Goal: Information Seeking & Learning: Learn about a topic

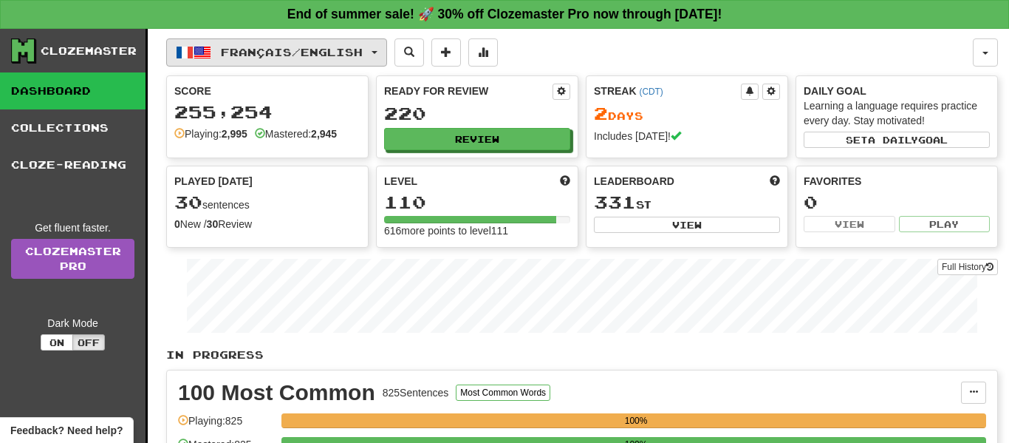
click at [383, 48] on button "Français / English" at bounding box center [276, 52] width 221 height 28
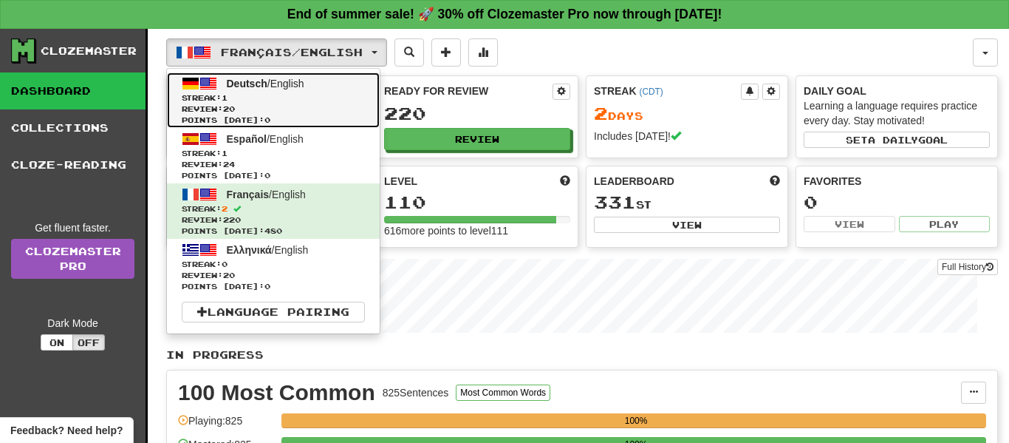
click at [301, 91] on link "Deutsch / English Streak: 1 Review: 20 Points [DATE]: 0" at bounding box center [273, 99] width 213 height 55
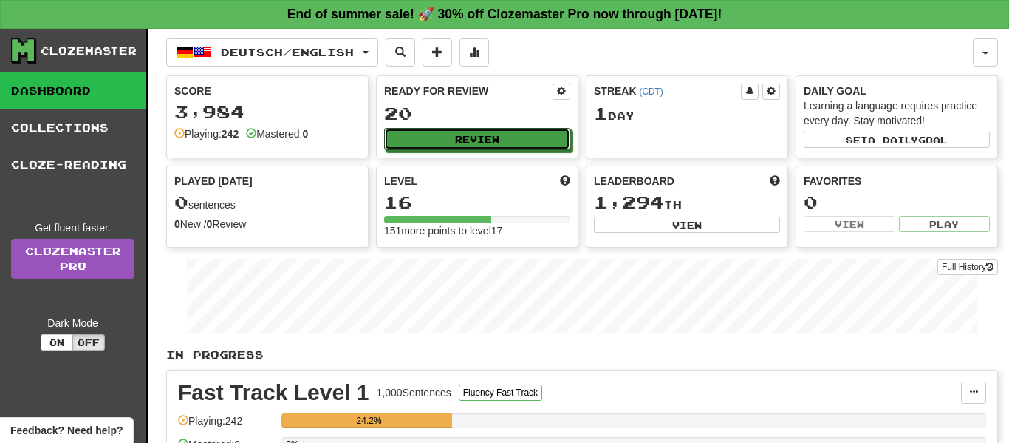
click at [462, 144] on button "Review" at bounding box center [477, 139] width 186 height 22
select select "**"
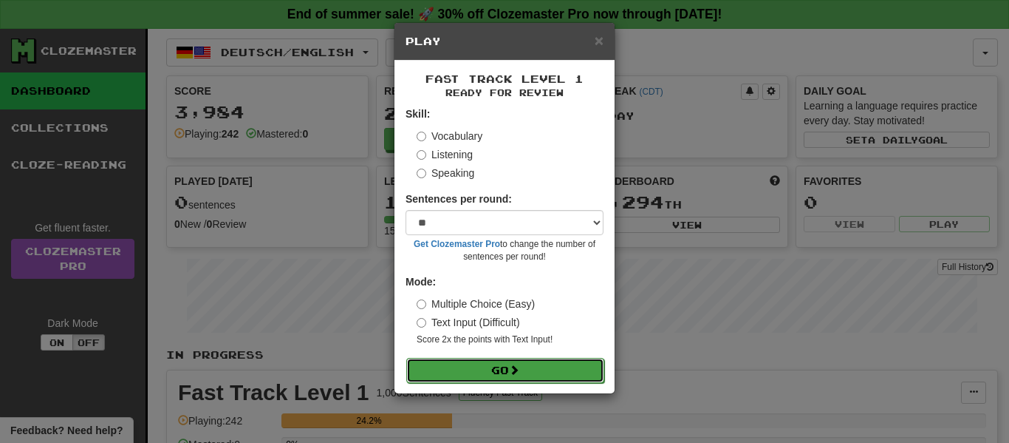
click at [482, 368] on button "Go" at bounding box center [505, 370] width 198 height 25
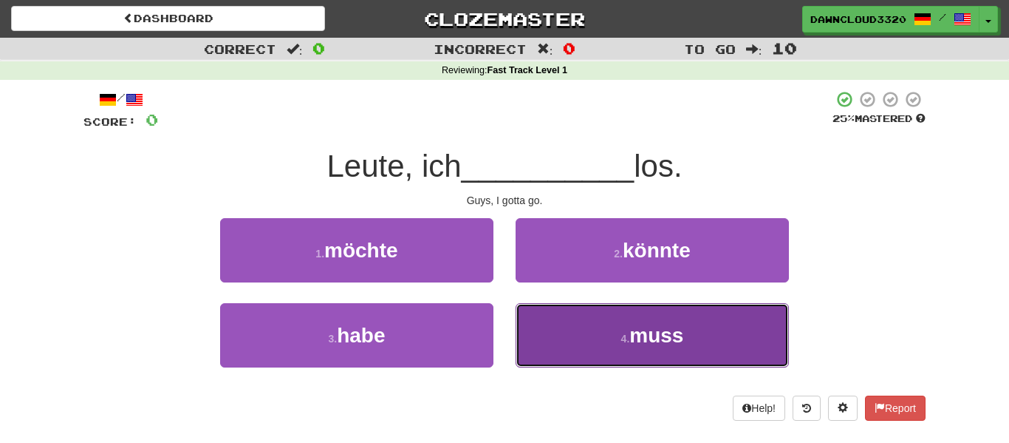
click at [591, 338] on button "4 . muss" at bounding box center [652, 335] width 273 height 64
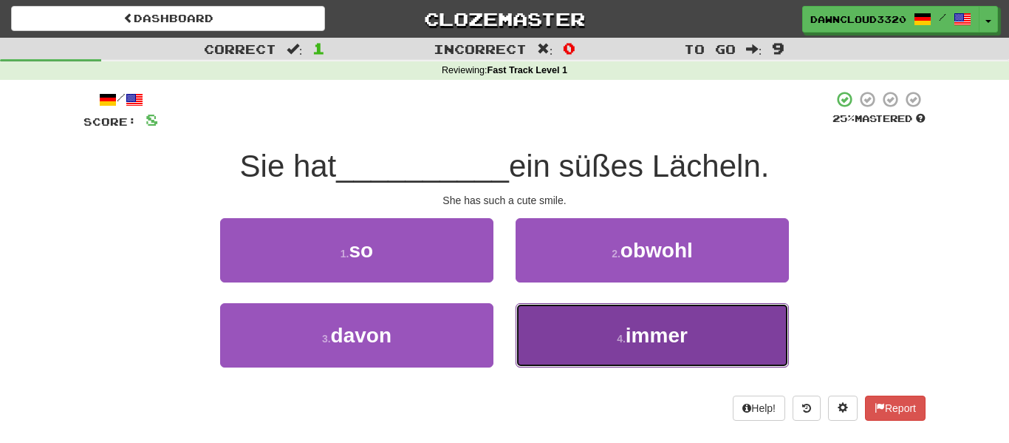
click at [579, 334] on button "4 . immer" at bounding box center [652, 335] width 273 height 64
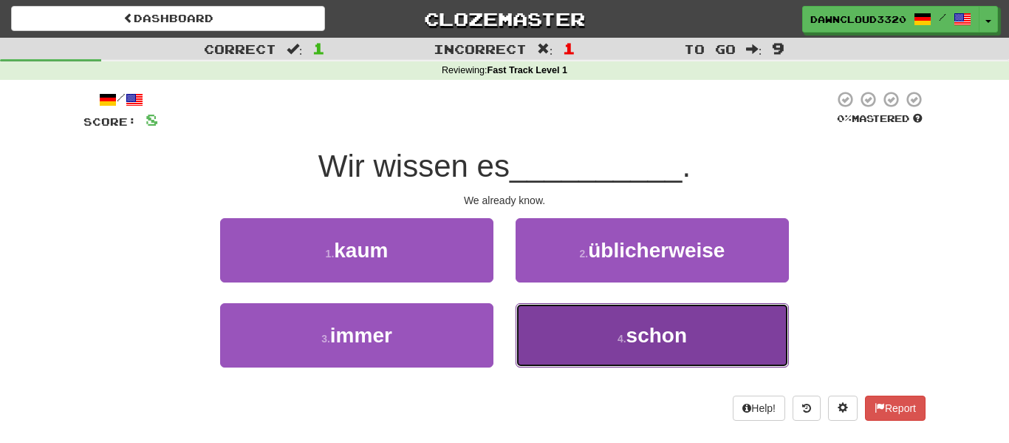
click at [560, 326] on button "4 . schon" at bounding box center [652, 335] width 273 height 64
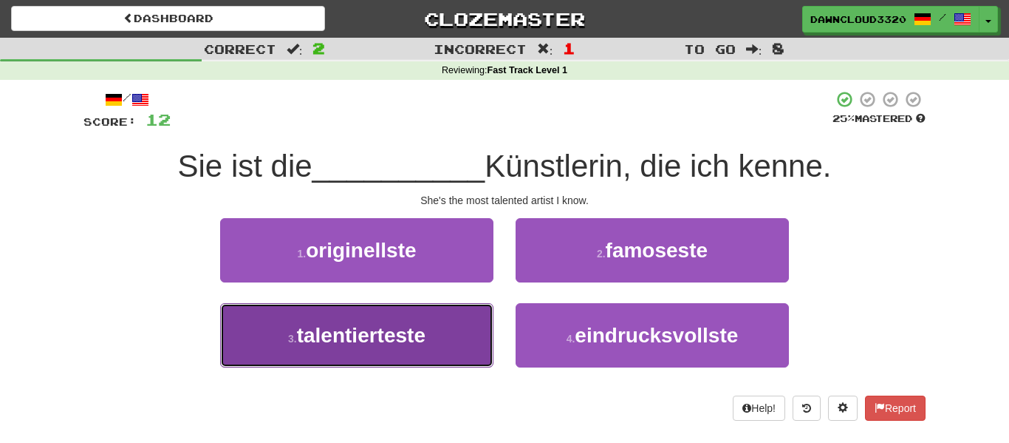
click at [426, 332] on span "talentierteste" at bounding box center [361, 335] width 129 height 23
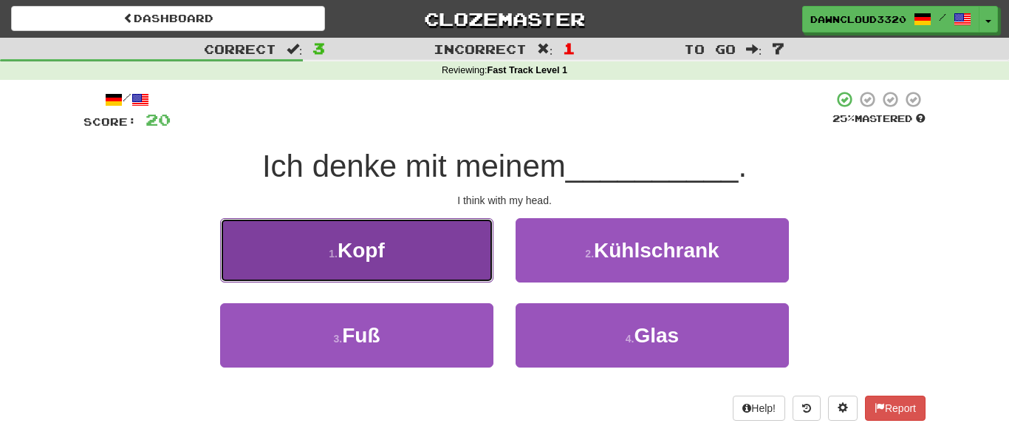
click at [409, 258] on button "1 . Kopf" at bounding box center [356, 250] width 273 height 64
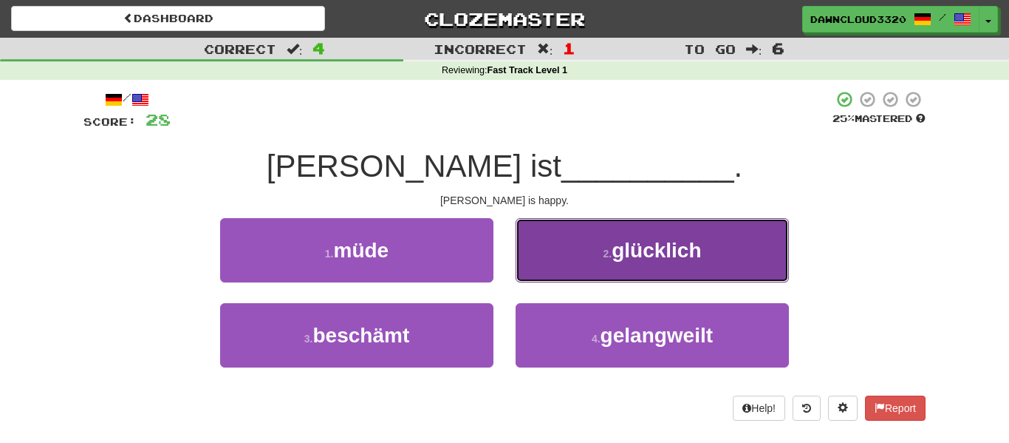
click at [625, 240] on span "glücklich" at bounding box center [656, 250] width 89 height 23
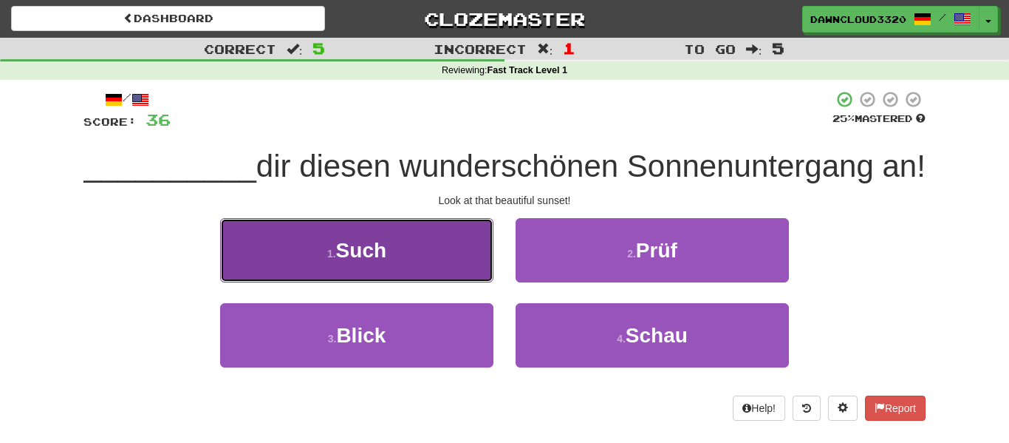
click at [370, 262] on button "1 . Such" at bounding box center [356, 250] width 273 height 64
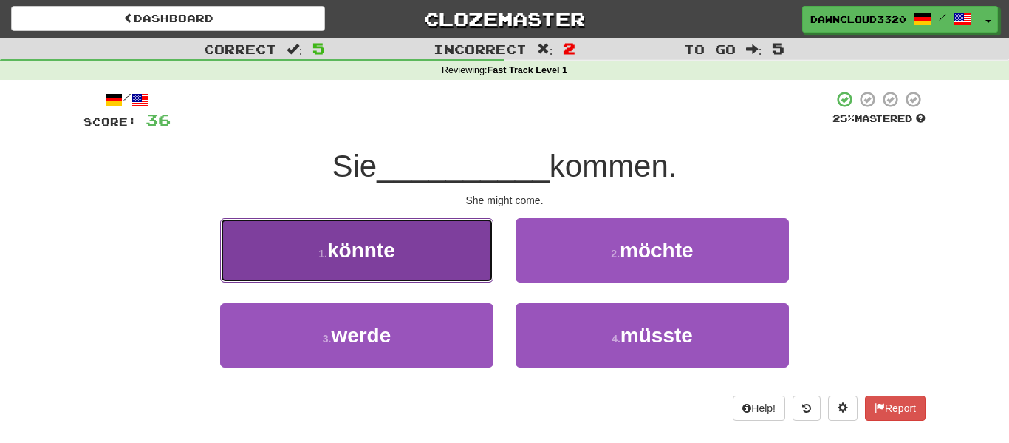
click at [414, 257] on button "1 . könnte" at bounding box center [356, 250] width 273 height 64
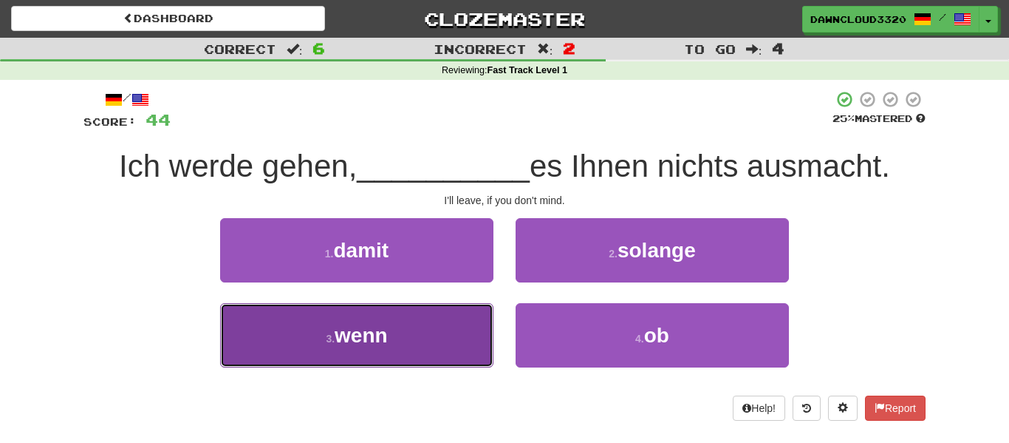
click at [457, 332] on button "3 . wenn" at bounding box center [356, 335] width 273 height 64
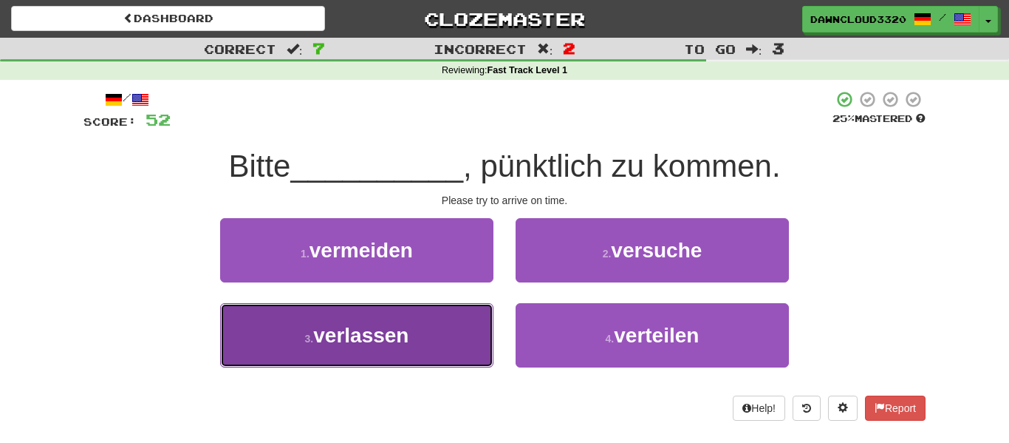
click at [454, 332] on button "3 . verlassen" at bounding box center [356, 335] width 273 height 64
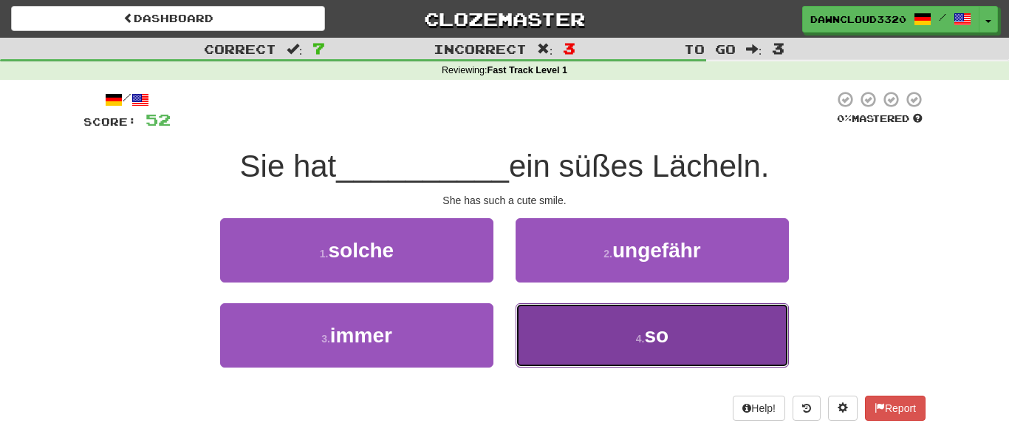
click at [679, 350] on button "4 . so" at bounding box center [652, 335] width 273 height 64
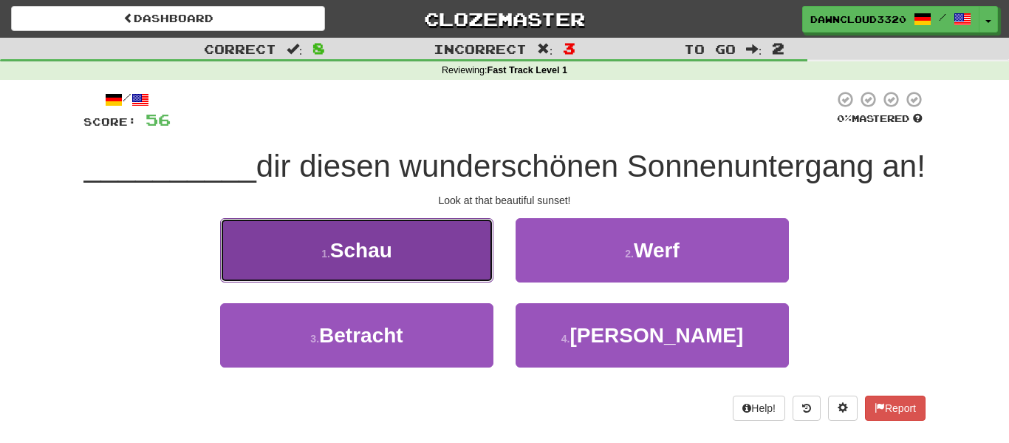
click at [427, 258] on button "1 . Schau" at bounding box center [356, 250] width 273 height 64
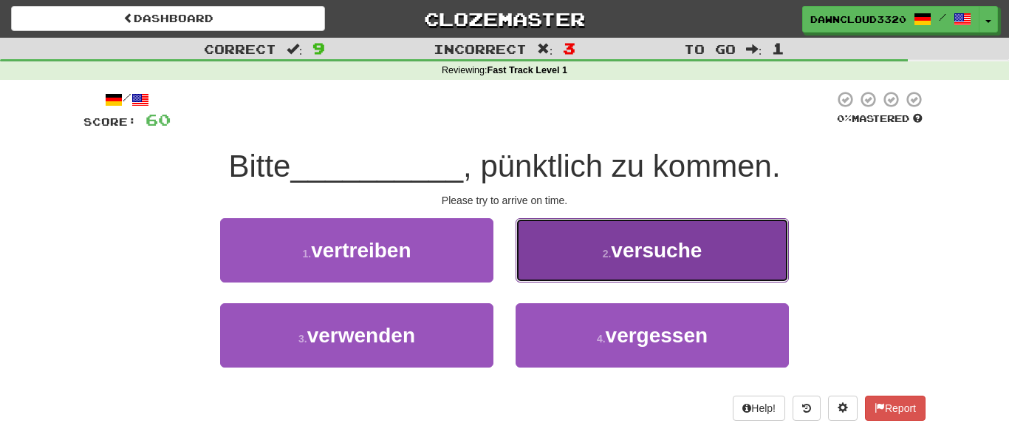
click at [613, 232] on button "2 . versuche" at bounding box center [652, 250] width 273 height 64
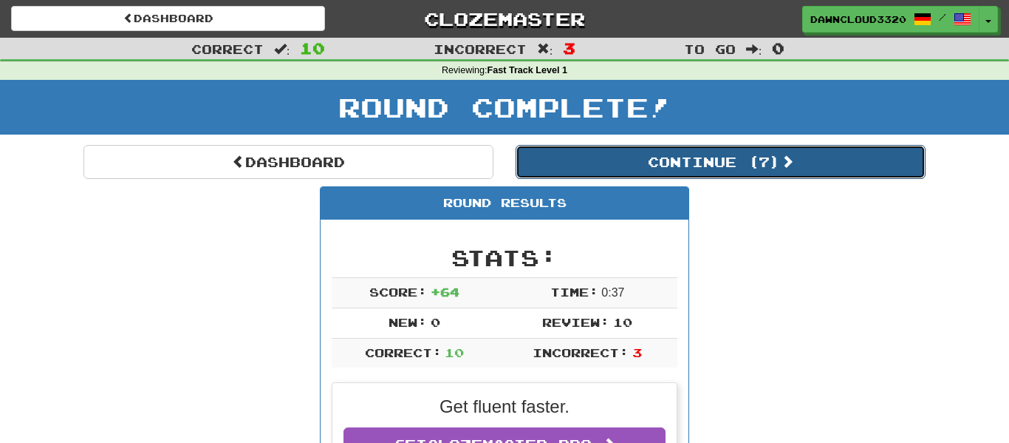
click at [684, 158] on button "Continue ( 7 )" at bounding box center [721, 162] width 410 height 34
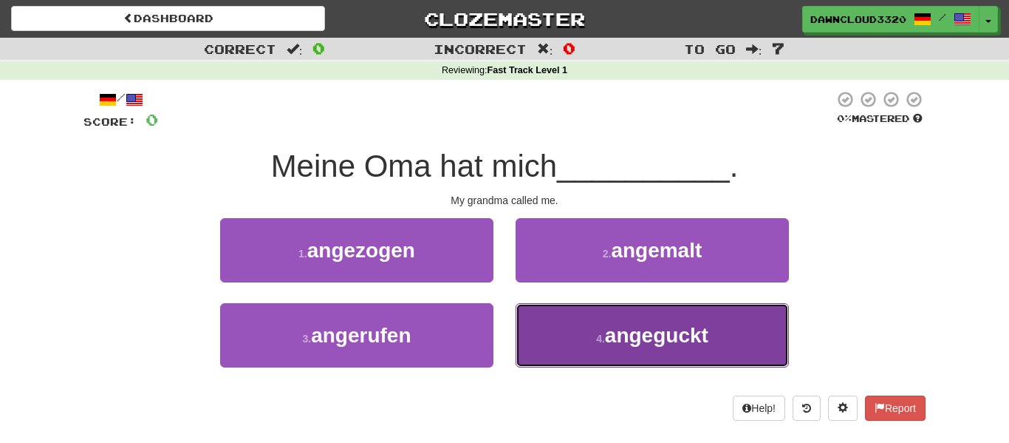
click at [641, 335] on span "angeguckt" at bounding box center [656, 335] width 103 height 23
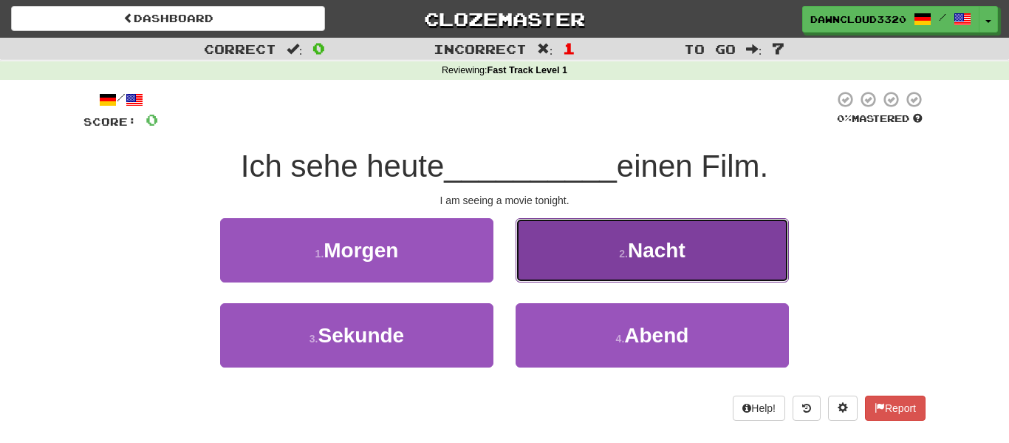
click at [635, 241] on span "Nacht" at bounding box center [657, 250] width 58 height 23
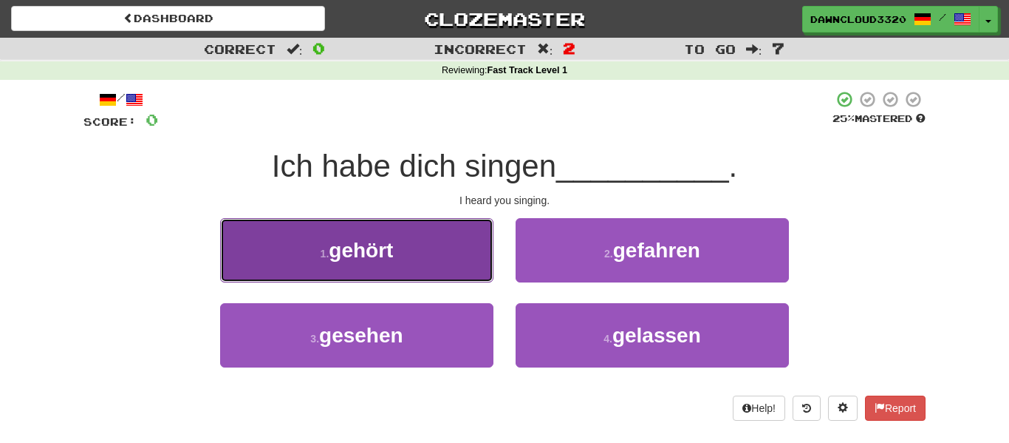
click at [429, 256] on button "1 . gehört" at bounding box center [356, 250] width 273 height 64
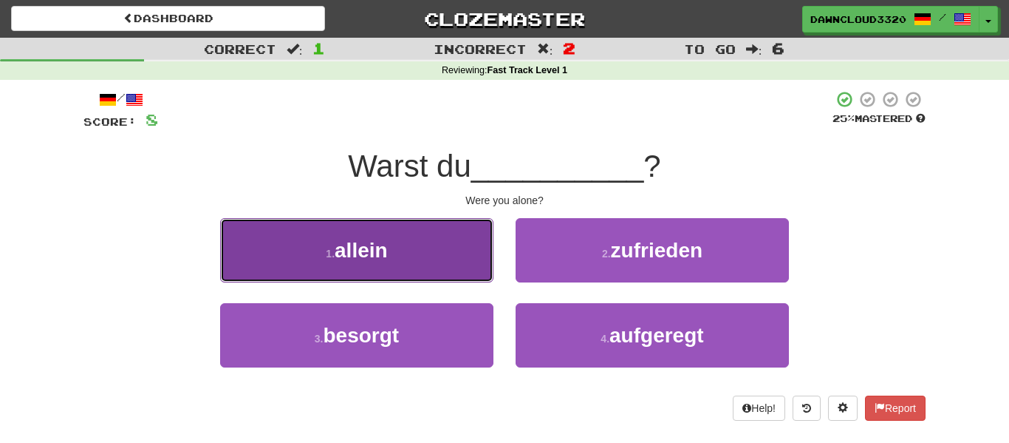
click at [437, 265] on button "1 . allein" at bounding box center [356, 250] width 273 height 64
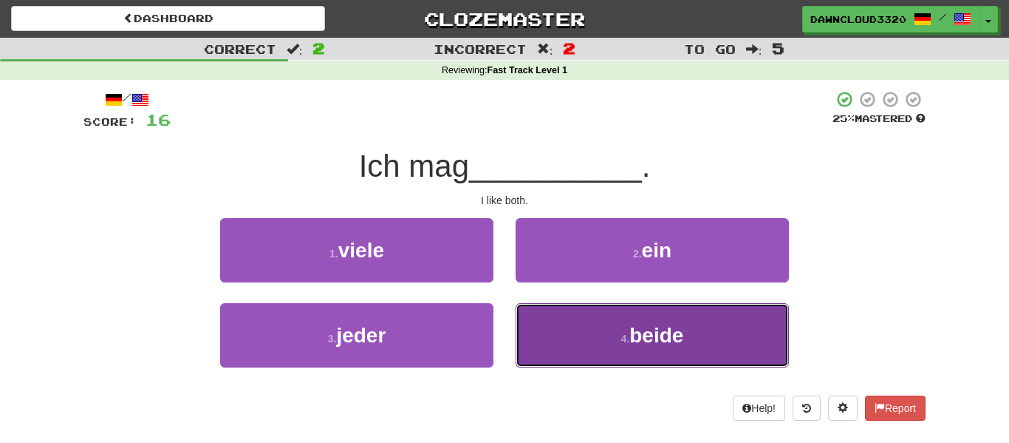
click at [589, 337] on button "4 . beide" at bounding box center [652, 335] width 273 height 64
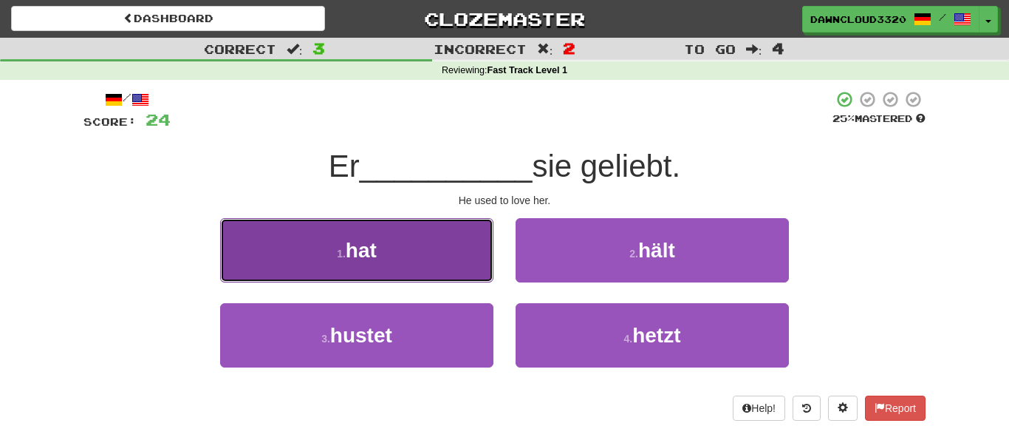
click at [417, 253] on button "1 . hat" at bounding box center [356, 250] width 273 height 64
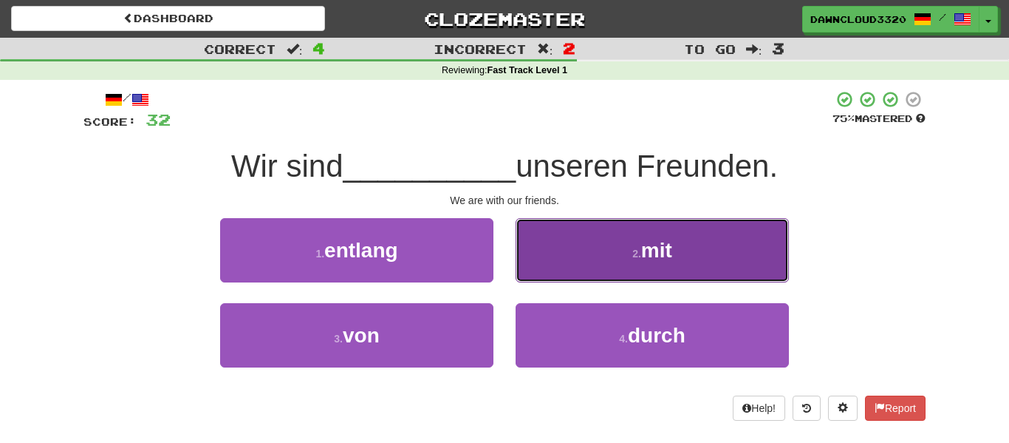
click at [598, 244] on button "2 . mit" at bounding box center [652, 250] width 273 height 64
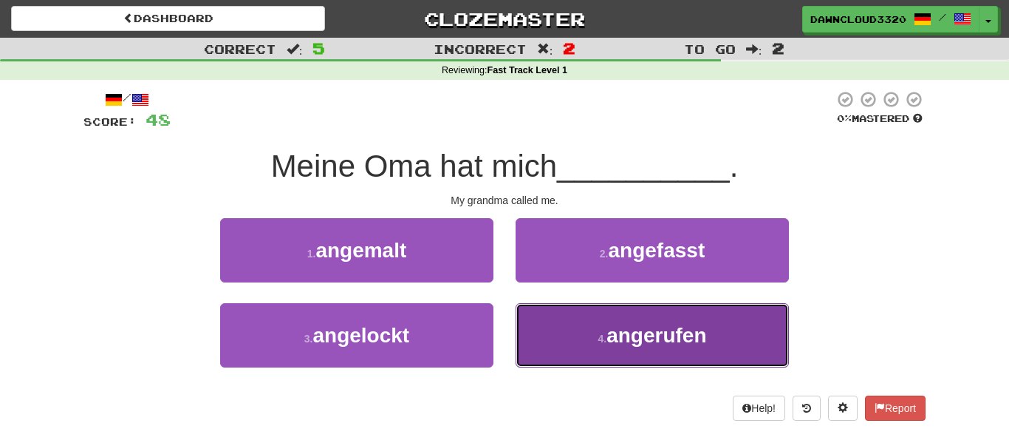
click at [646, 324] on span "angerufen" at bounding box center [657, 335] width 100 height 23
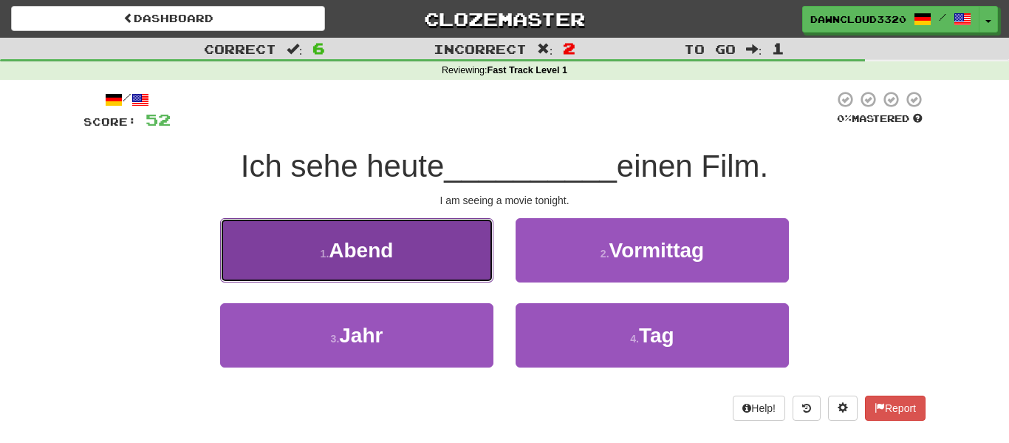
click at [446, 259] on button "1 . Abend" at bounding box center [356, 250] width 273 height 64
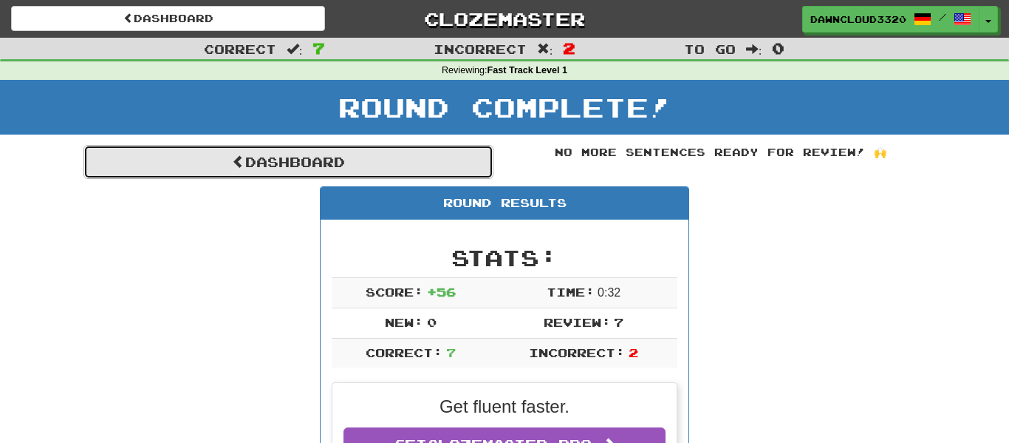
click at [414, 163] on link "Dashboard" at bounding box center [288, 162] width 410 height 34
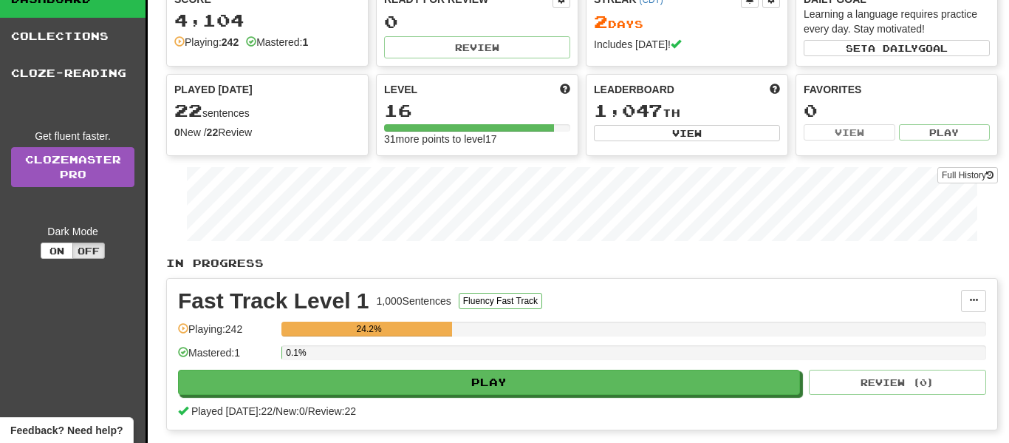
scroll to position [225, 0]
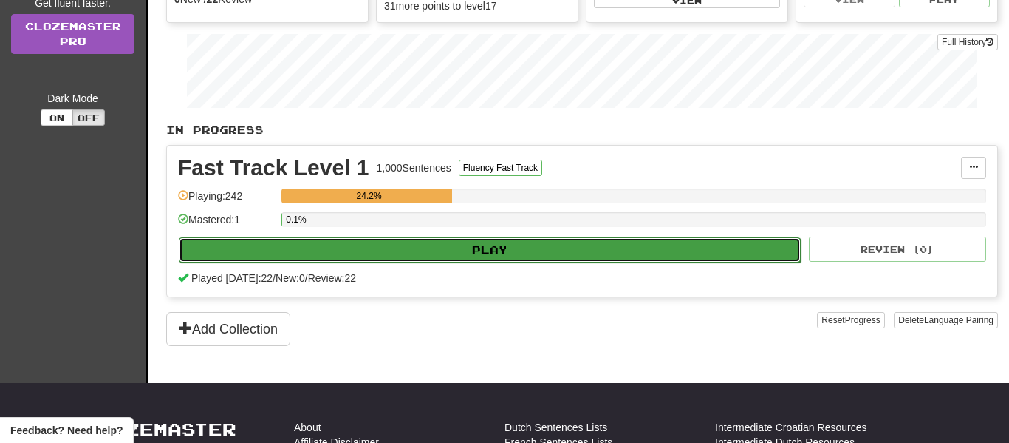
click at [453, 248] on button "Play" at bounding box center [490, 249] width 622 height 25
select select "**"
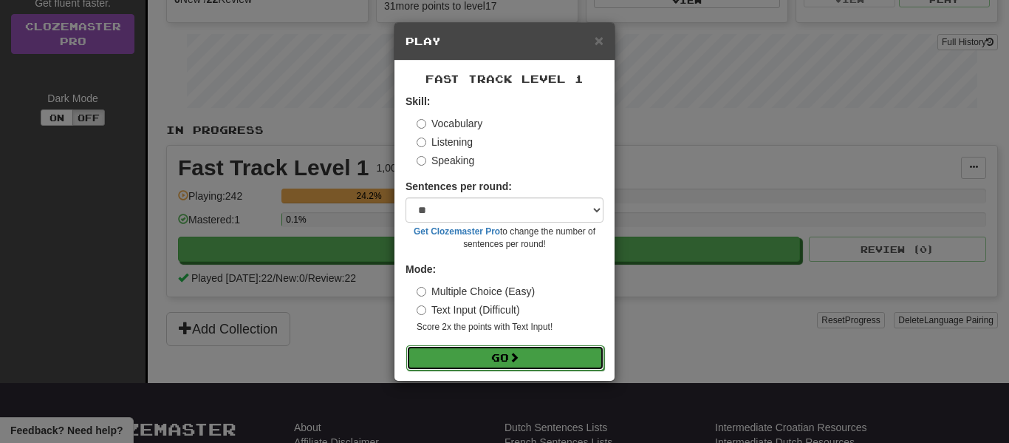
click at [462, 352] on button "Go" at bounding box center [505, 357] width 198 height 25
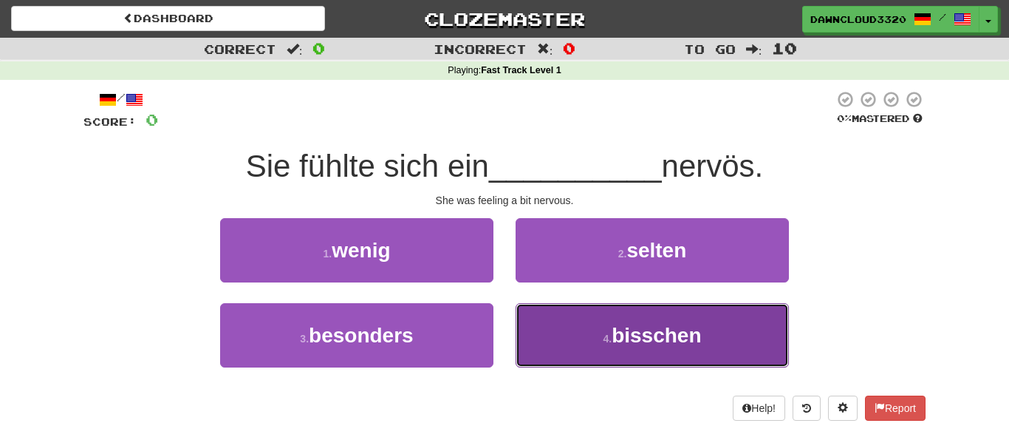
click at [568, 339] on button "4 . bisschen" at bounding box center [652, 335] width 273 height 64
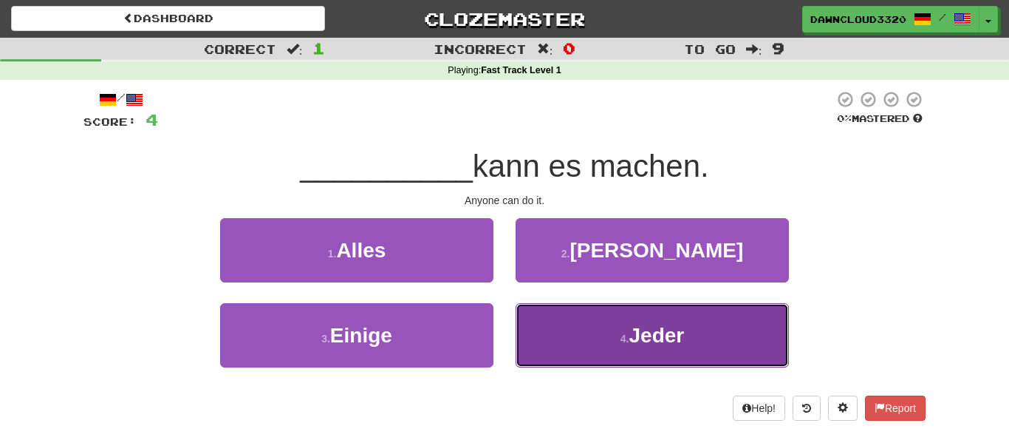
click at [549, 341] on button "4 . Jeder" at bounding box center [652, 335] width 273 height 64
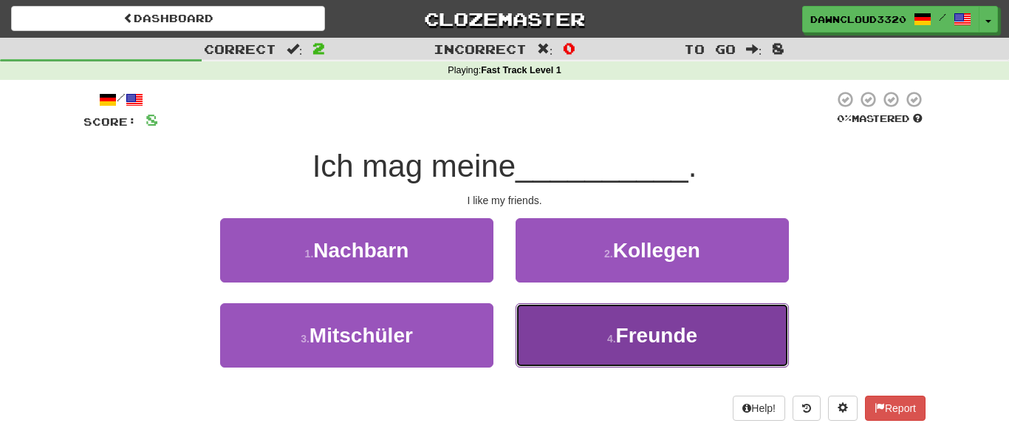
click at [573, 341] on button "4 . Freunde" at bounding box center [652, 335] width 273 height 64
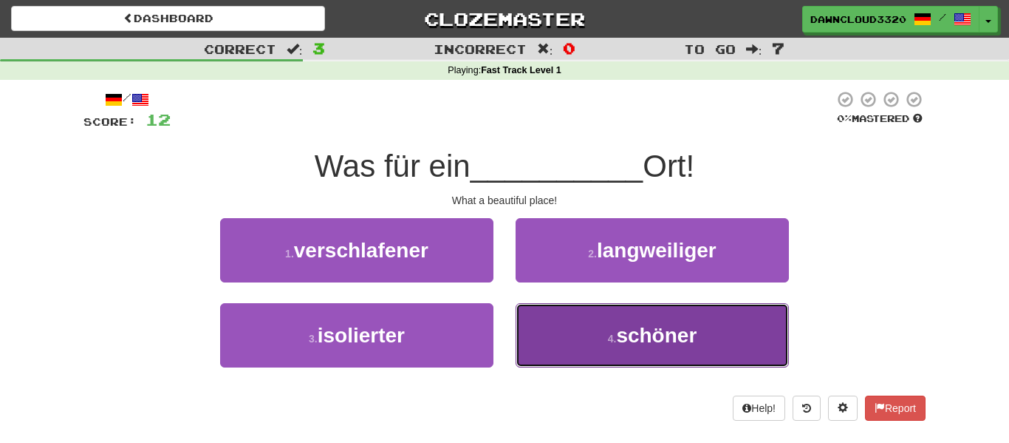
click at [622, 338] on span "schöner" at bounding box center [656, 335] width 81 height 23
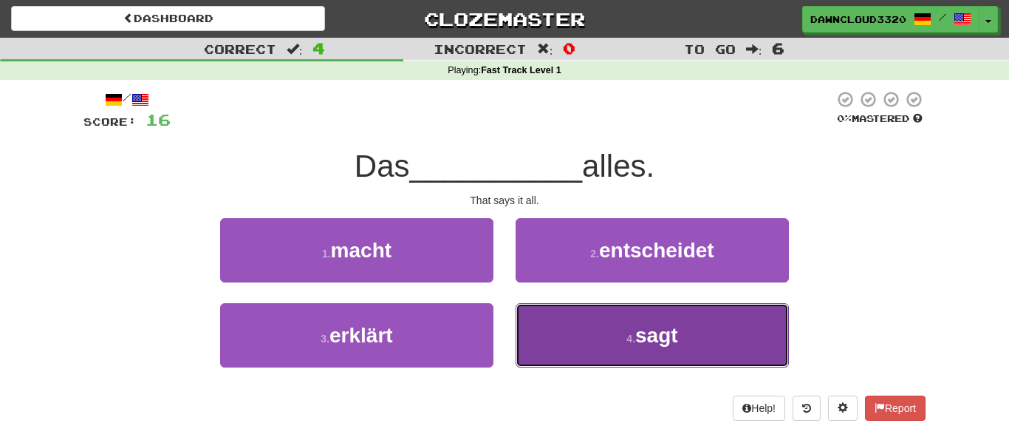
click at [635, 338] on small "4 ." at bounding box center [631, 338] width 9 height 12
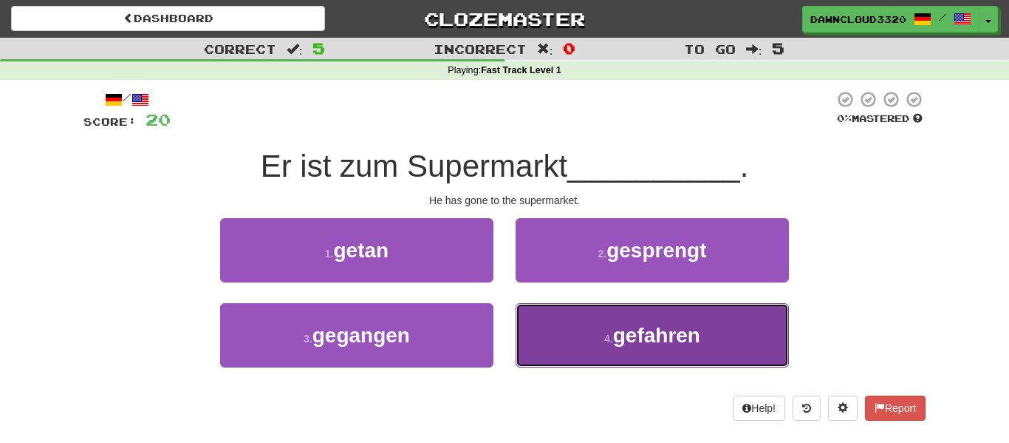
click at [575, 340] on button "4 . gefahren" at bounding box center [652, 335] width 273 height 64
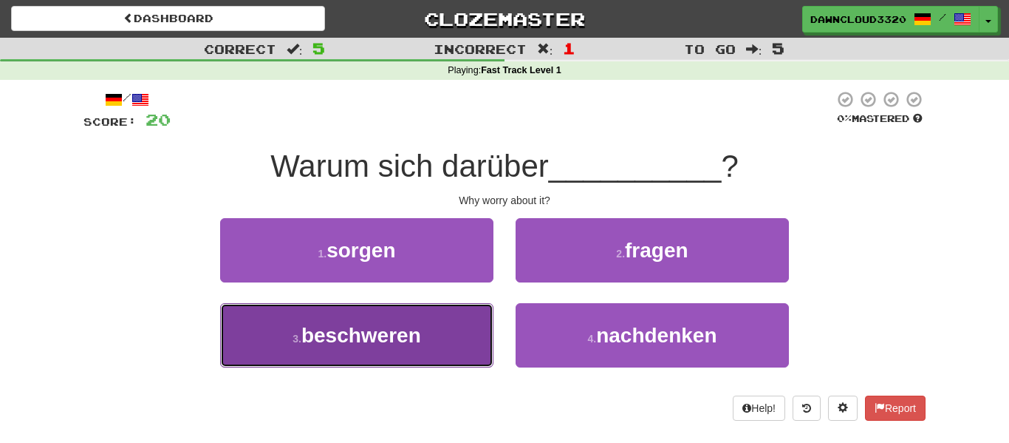
click at [452, 312] on button "3 . beschweren" at bounding box center [356, 335] width 273 height 64
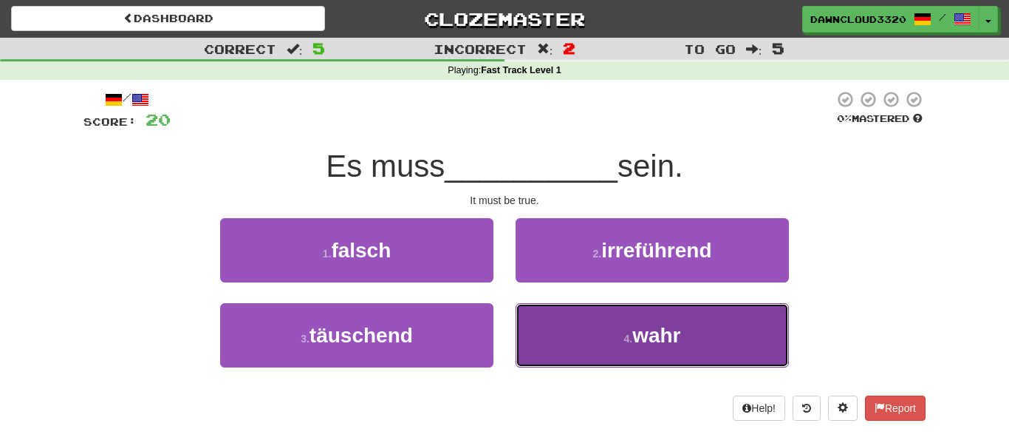
click at [562, 327] on button "4 . wahr" at bounding box center [652, 335] width 273 height 64
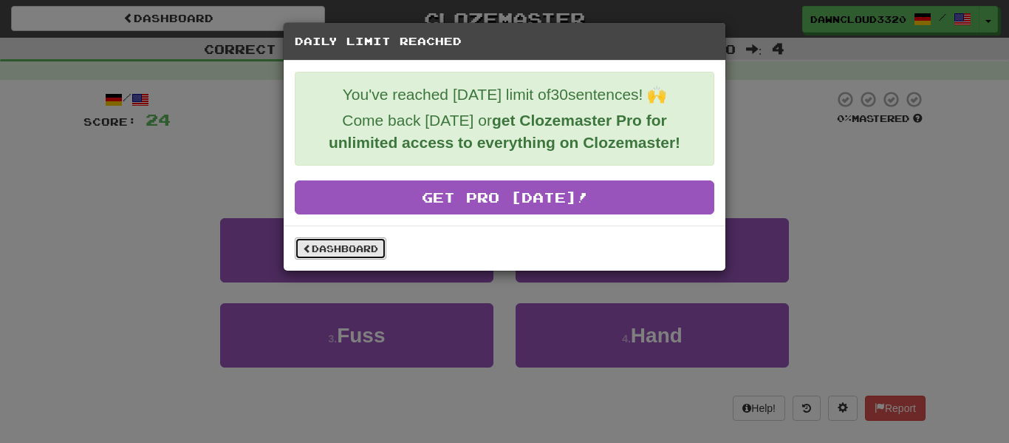
click at [340, 242] on link "Dashboard" at bounding box center [341, 248] width 92 height 22
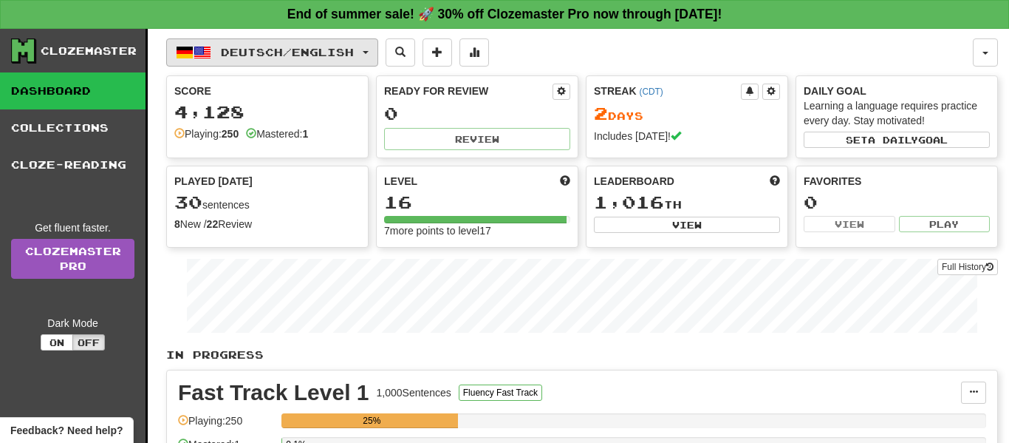
click at [372, 49] on button "Deutsch / English" at bounding box center [272, 52] width 212 height 28
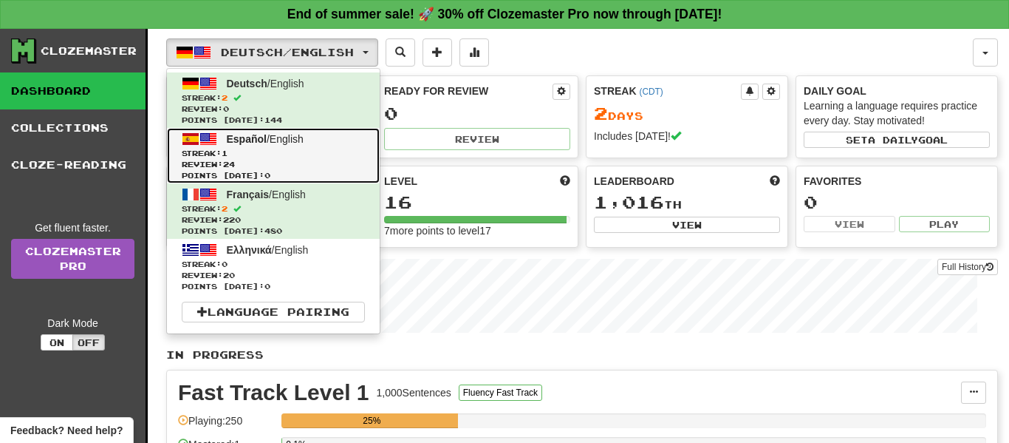
click at [282, 155] on span "Streak: 1" at bounding box center [273, 153] width 183 height 11
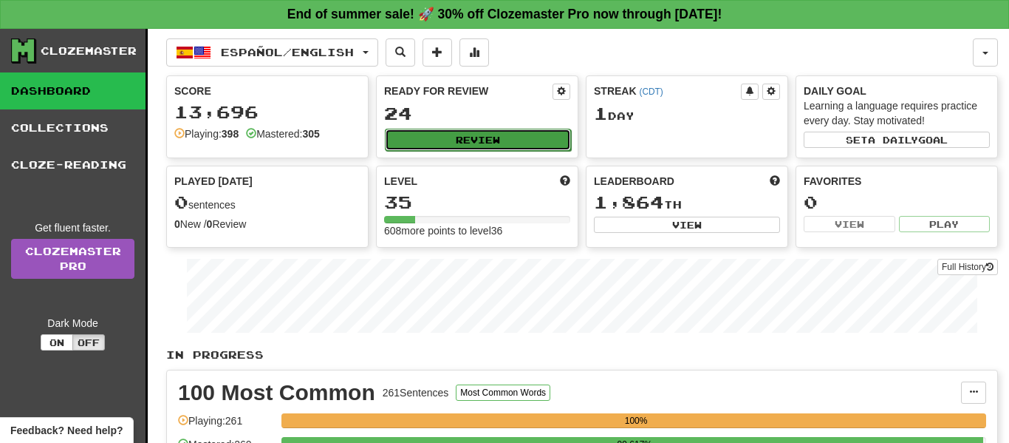
click at [522, 132] on button "Review" at bounding box center [478, 140] width 186 height 22
select select "**"
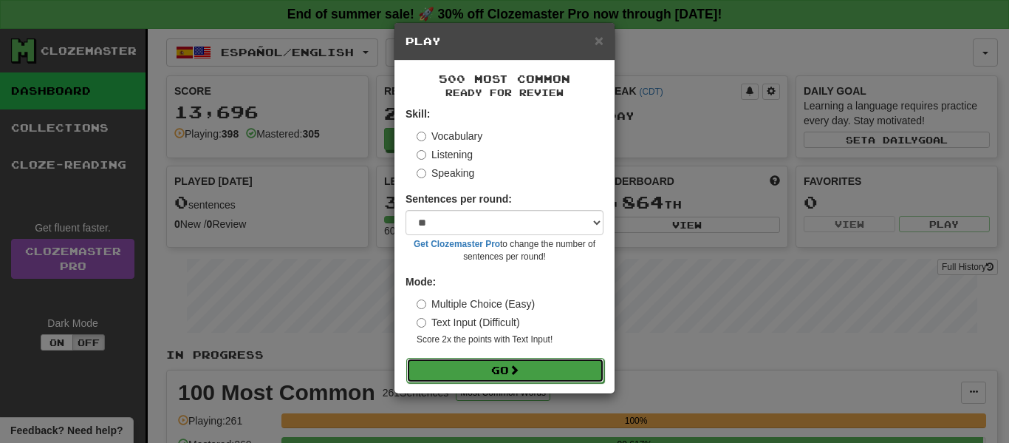
click at [441, 372] on button "Go" at bounding box center [505, 370] width 198 height 25
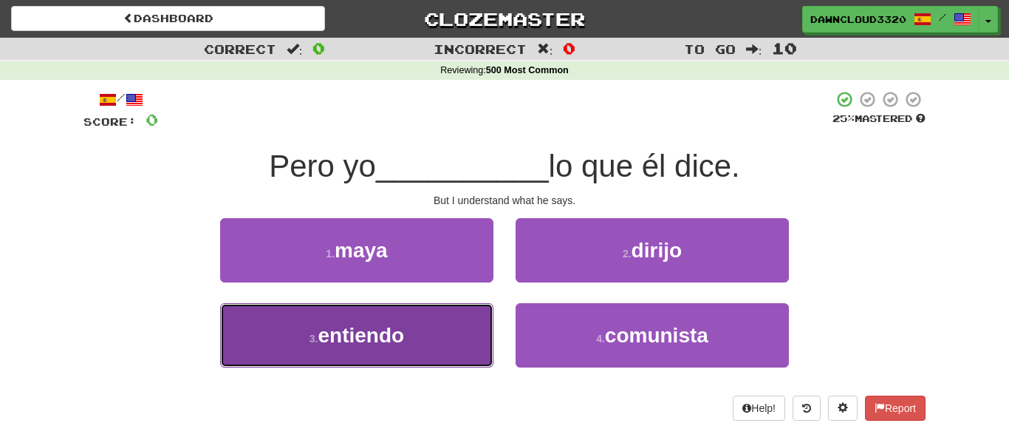
click at [422, 348] on button "3 . entiendo" at bounding box center [356, 335] width 273 height 64
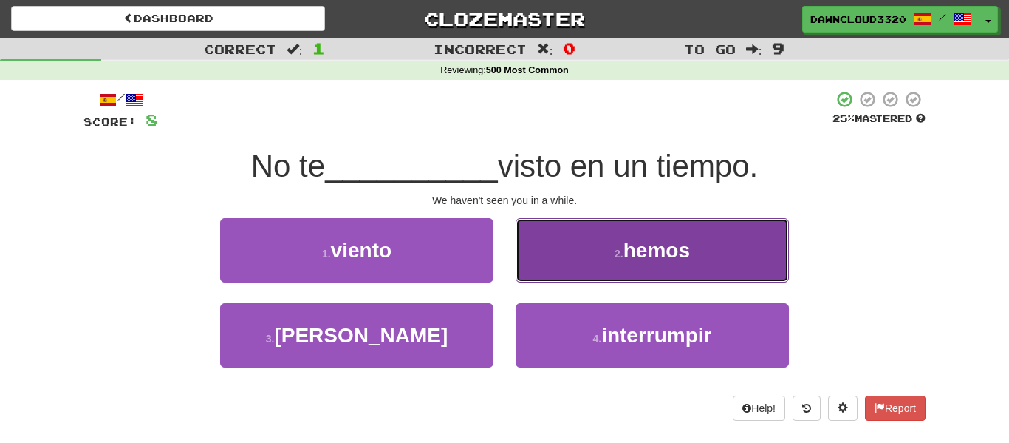
click at [602, 253] on button "2 . hemos" at bounding box center [652, 250] width 273 height 64
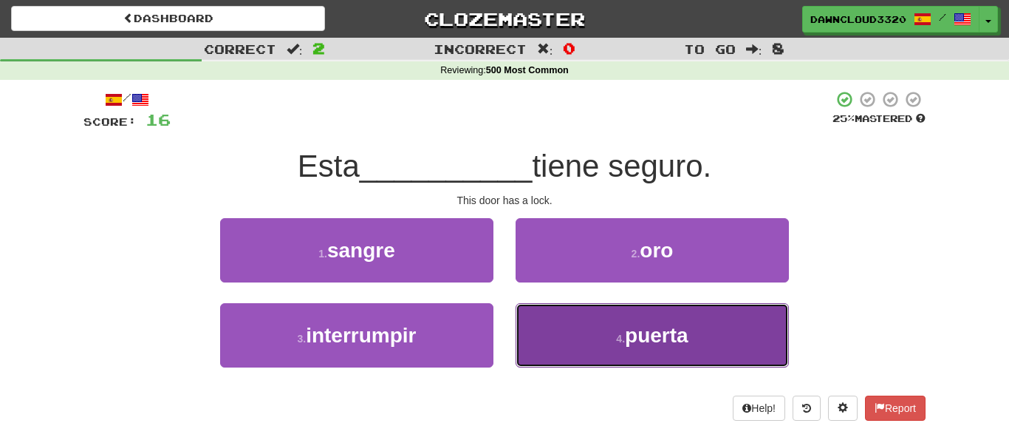
click at [632, 332] on span "puerta" at bounding box center [657, 335] width 64 height 23
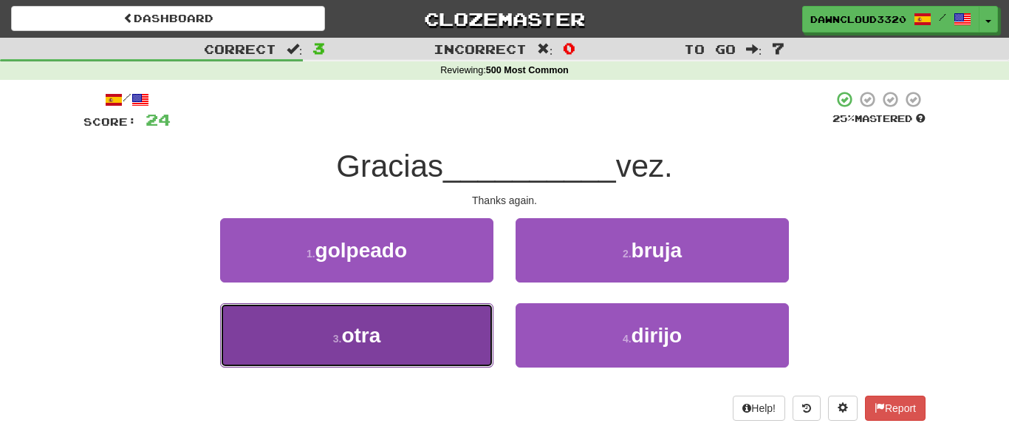
click at [413, 323] on button "3 . otra" at bounding box center [356, 335] width 273 height 64
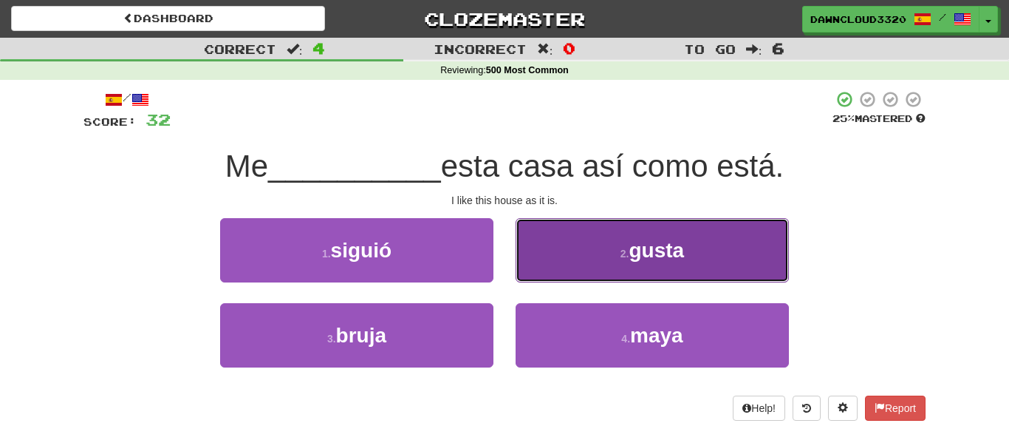
click at [626, 251] on small "2 ." at bounding box center [625, 254] width 9 height 12
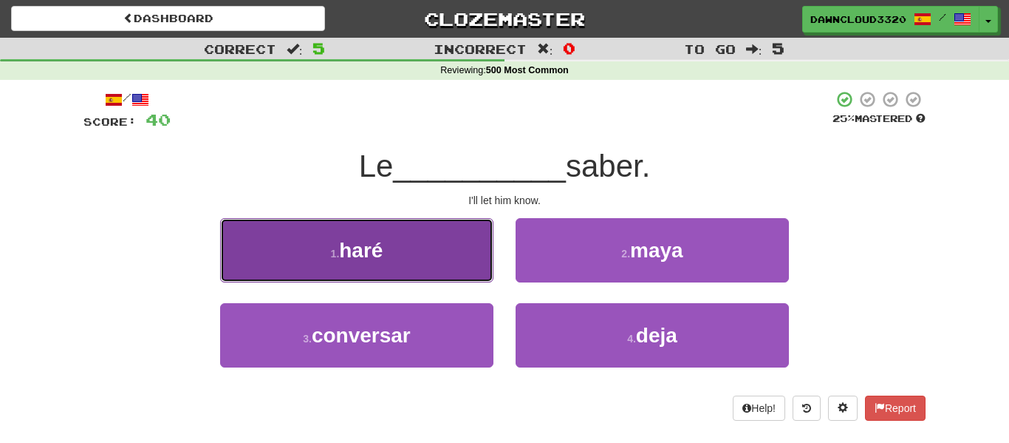
click at [354, 252] on span "haré" at bounding box center [361, 250] width 44 height 23
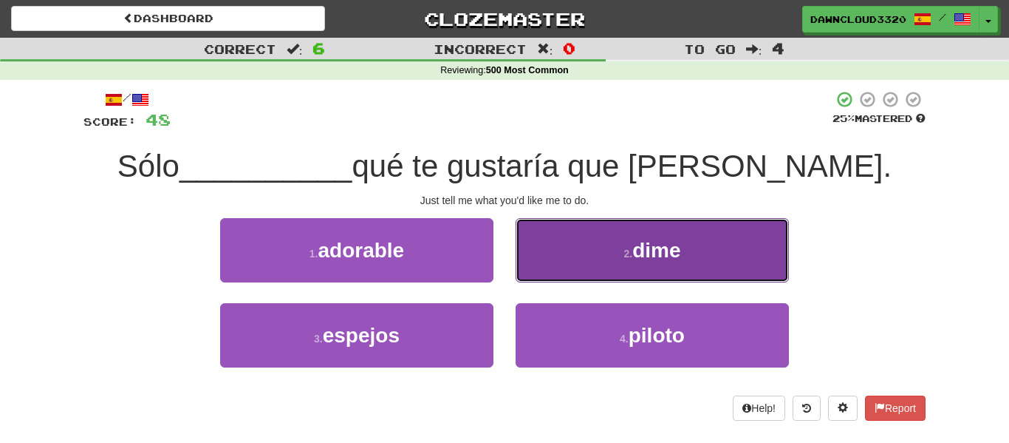
click at [676, 274] on button "2 . dime" at bounding box center [652, 250] width 273 height 64
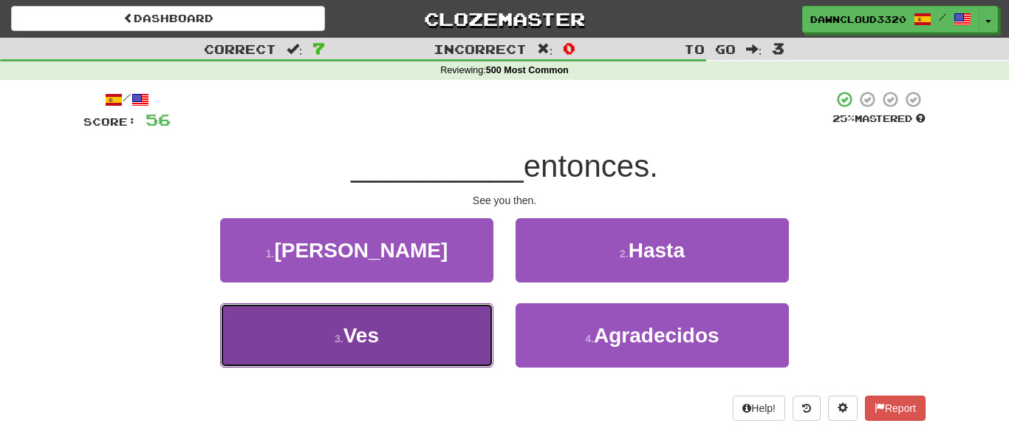
click at [406, 327] on button "3 . Ves" at bounding box center [356, 335] width 273 height 64
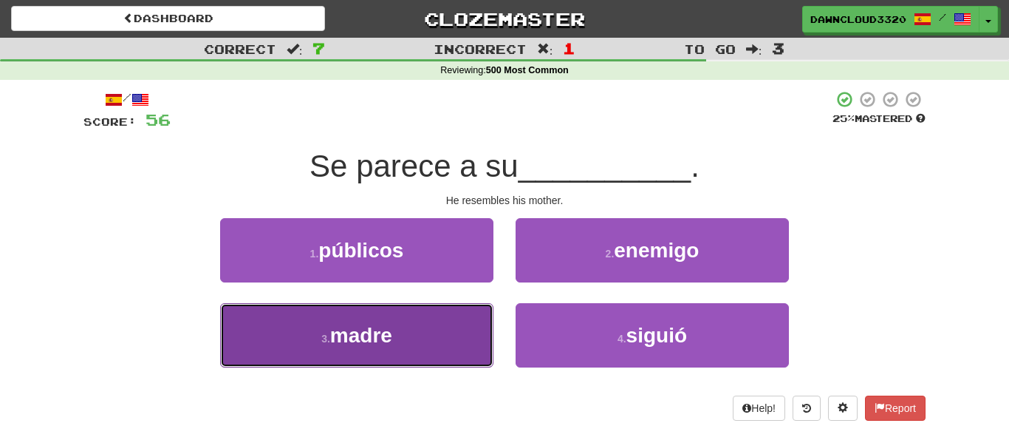
click at [417, 332] on button "3 . madre" at bounding box center [356, 335] width 273 height 64
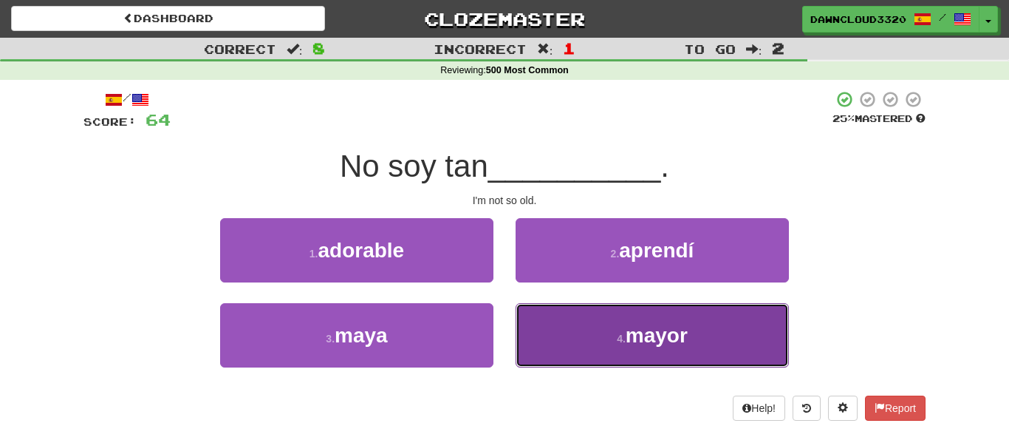
click at [594, 316] on button "4 . mayor" at bounding box center [652, 335] width 273 height 64
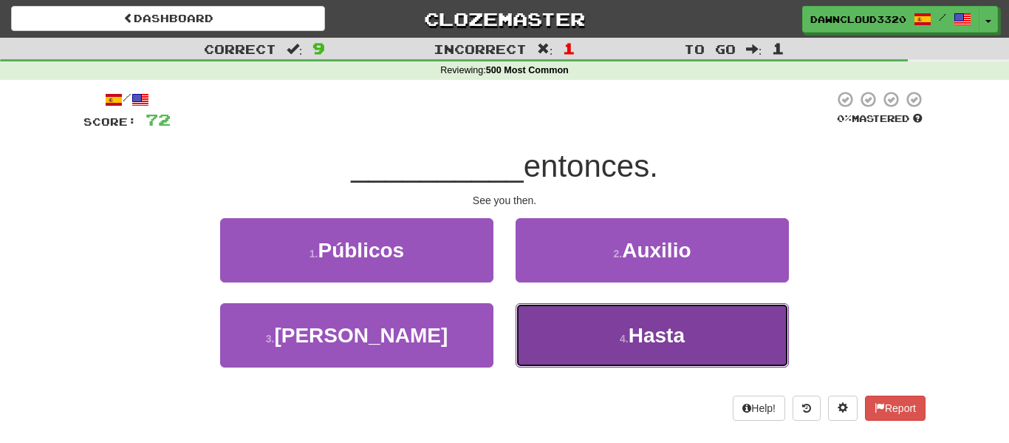
click at [578, 337] on button "4 . Hasta" at bounding box center [652, 335] width 273 height 64
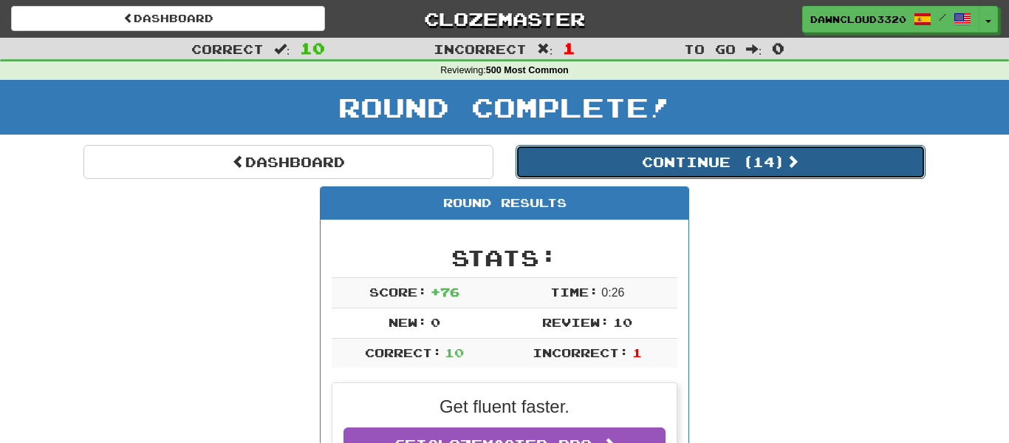
click at [670, 162] on button "Continue ( 14 )" at bounding box center [721, 162] width 410 height 34
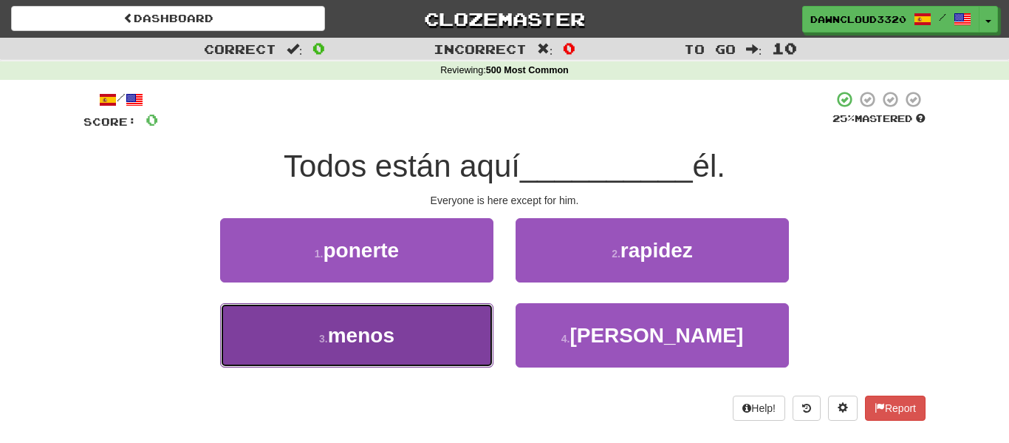
click at [418, 329] on button "3 . menos" at bounding box center [356, 335] width 273 height 64
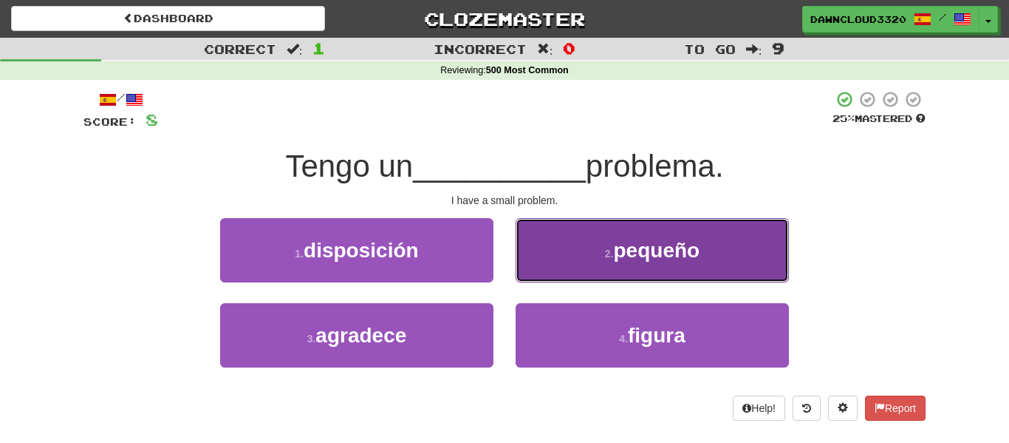
click at [666, 239] on span "pequeño" at bounding box center [657, 250] width 86 height 23
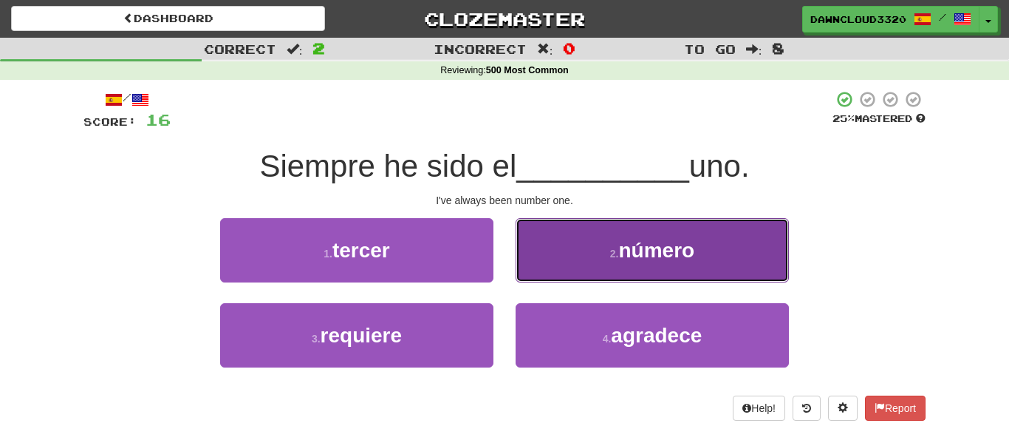
click at [657, 242] on span "número" at bounding box center [657, 250] width 76 height 23
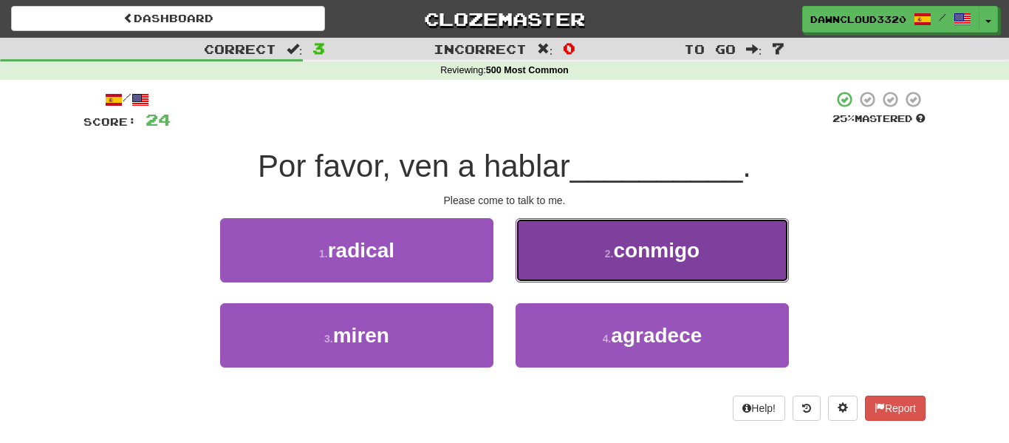
click at [645, 245] on span "conmigo" at bounding box center [657, 250] width 86 height 23
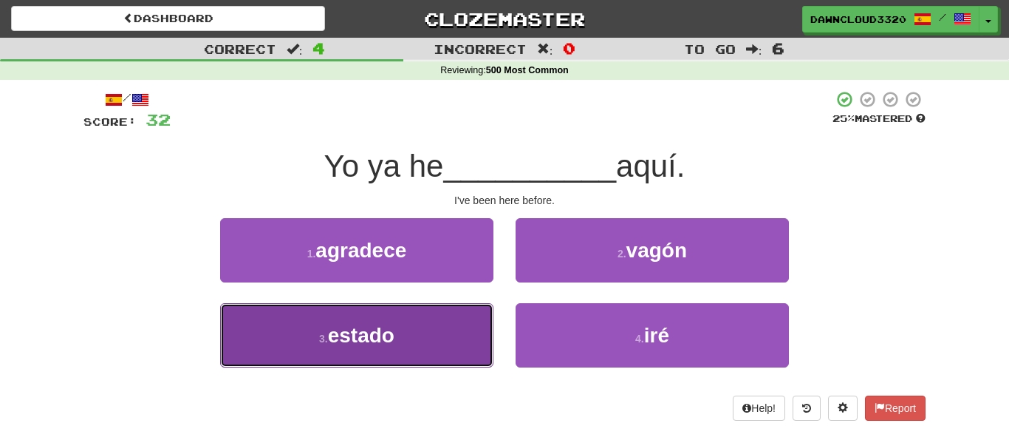
click at [441, 321] on button "3 . estado" at bounding box center [356, 335] width 273 height 64
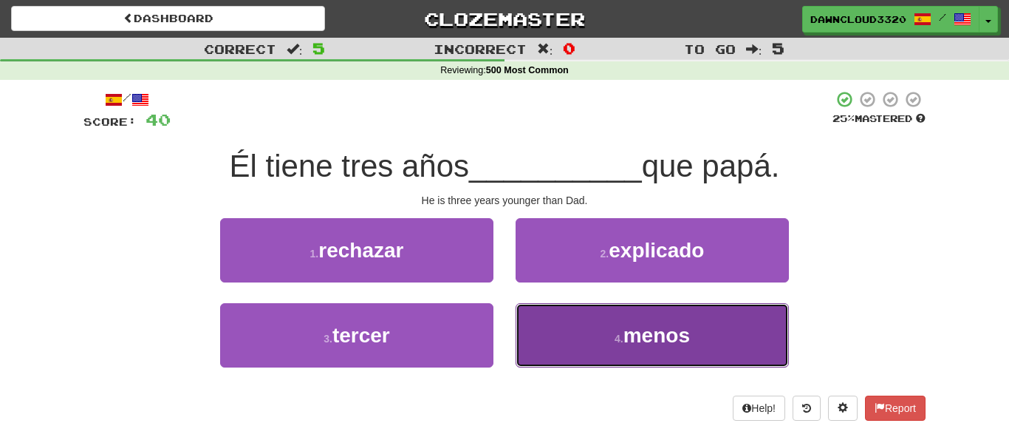
click at [558, 335] on button "4 . menos" at bounding box center [652, 335] width 273 height 64
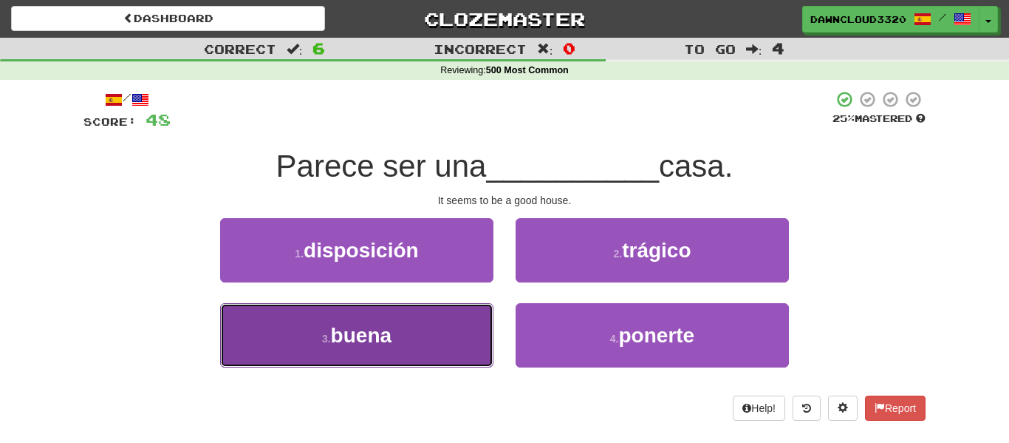
click at [415, 328] on button "3 . buena" at bounding box center [356, 335] width 273 height 64
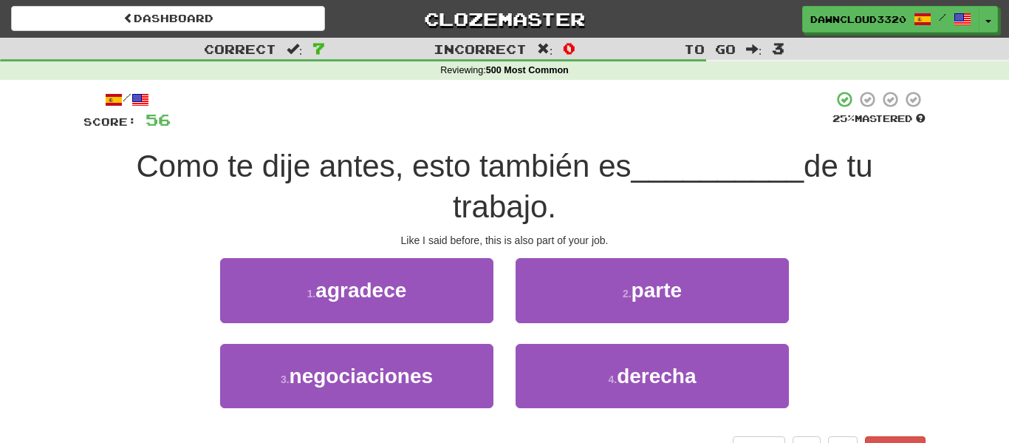
click at [634, 253] on div "/ Score: 56 25 % Mastered Como te dije antes, esto también es __________ de tu …" at bounding box center [504, 275] width 842 height 370
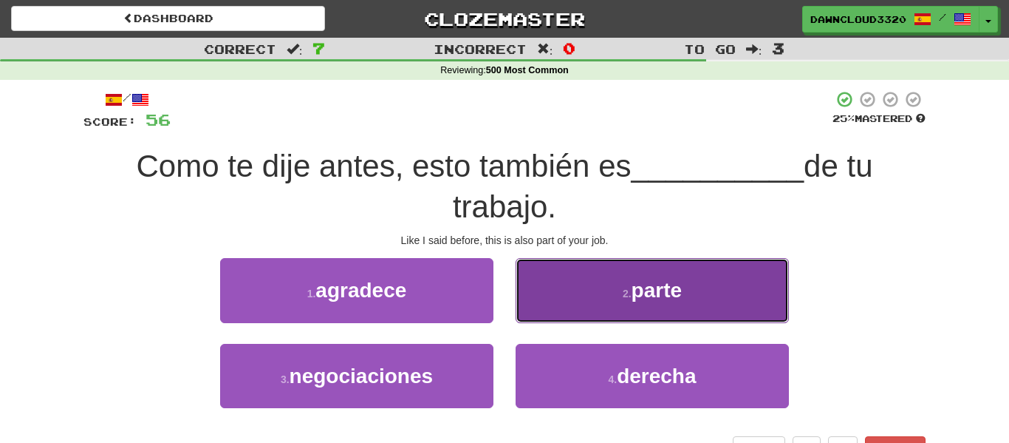
click at [644, 268] on button "2 . parte" at bounding box center [652, 290] width 273 height 64
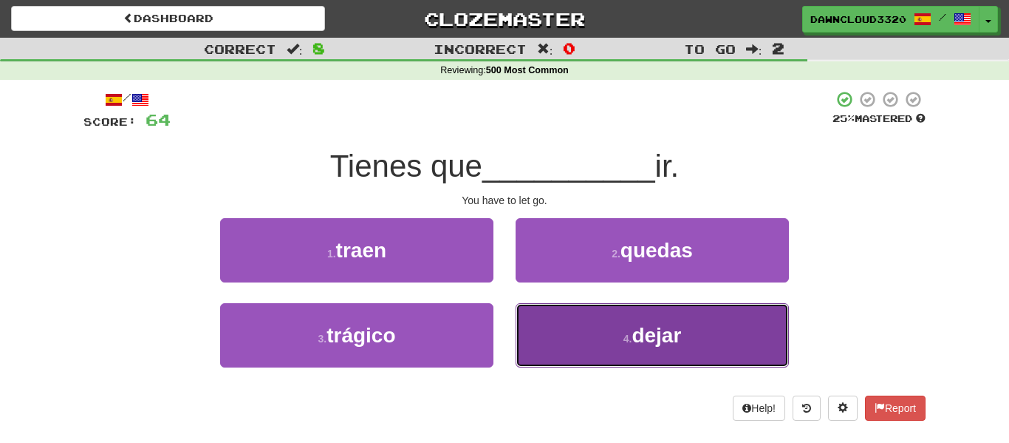
click at [622, 329] on button "4 . dejar" at bounding box center [652, 335] width 273 height 64
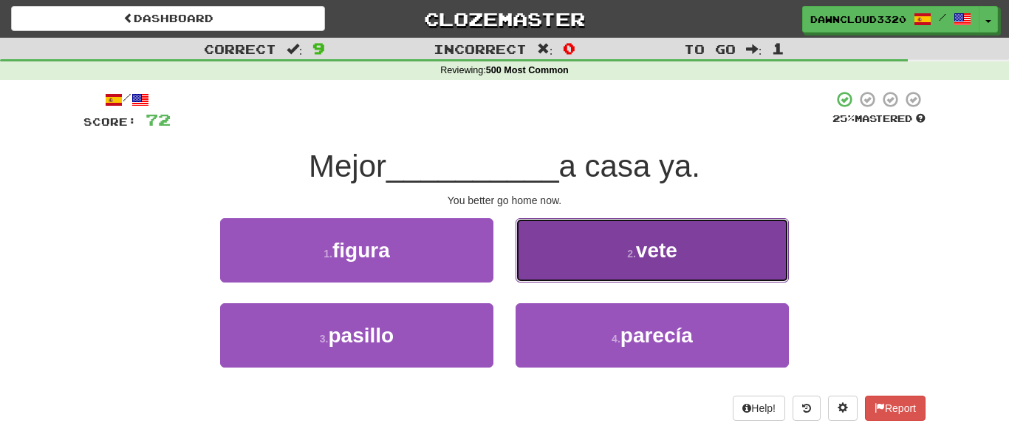
click at [678, 254] on span "vete" at bounding box center [656, 250] width 41 height 23
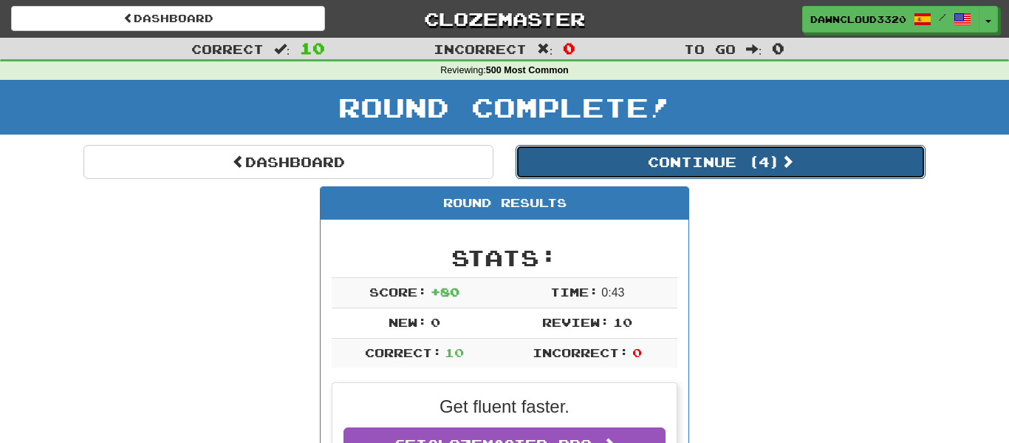
click at [684, 162] on button "Continue ( 4 )" at bounding box center [721, 162] width 410 height 34
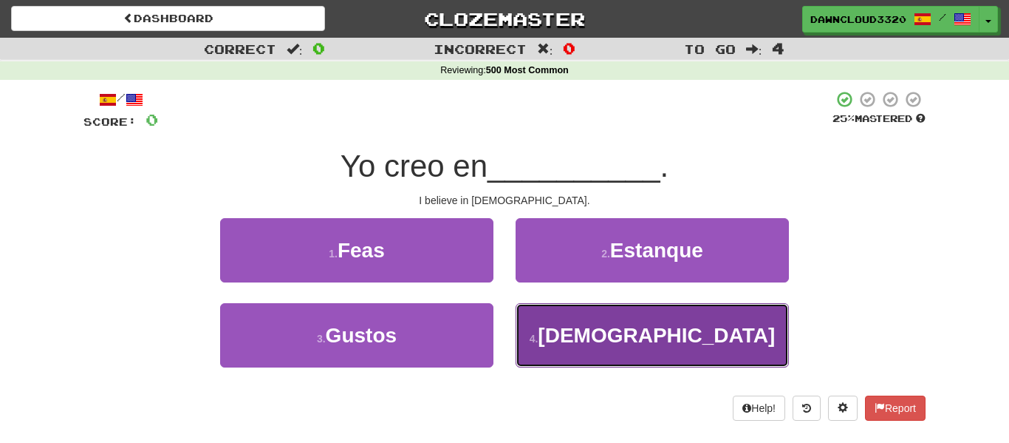
click at [636, 324] on span "Dios" at bounding box center [656, 335] width 237 height 23
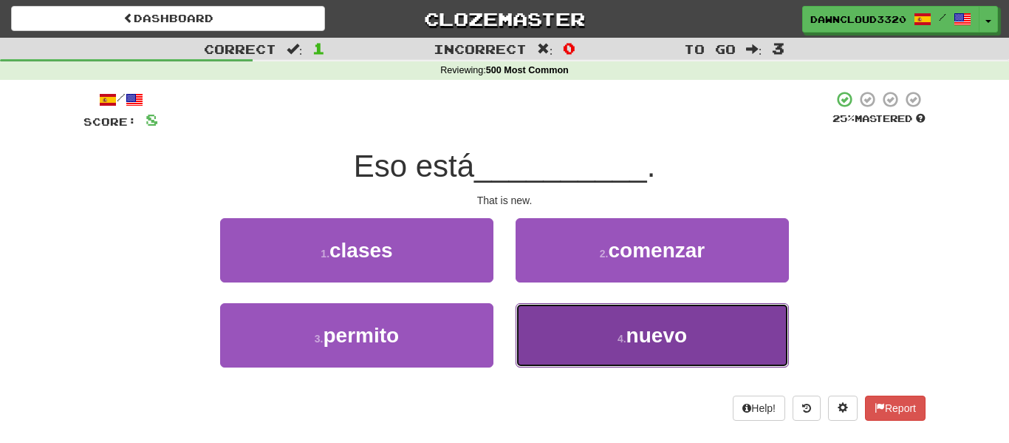
click at [567, 321] on button "4 . nuevo" at bounding box center [652, 335] width 273 height 64
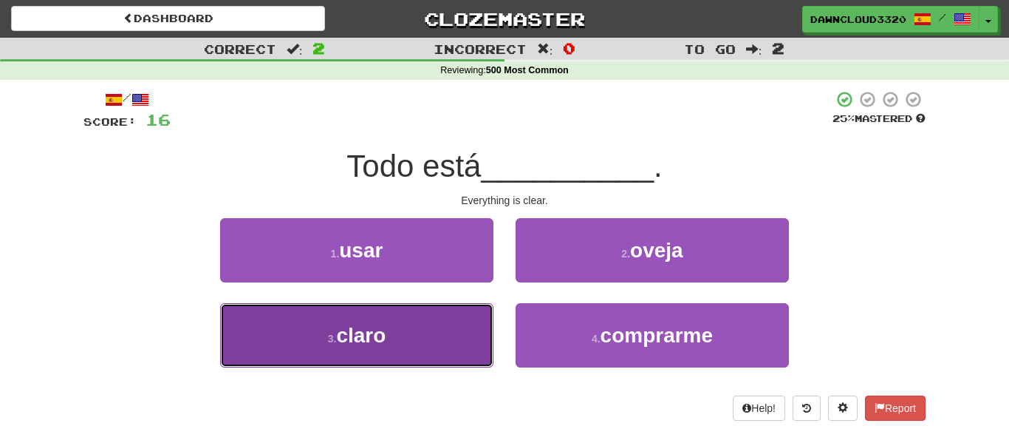
click at [457, 332] on button "3 . claro" at bounding box center [356, 335] width 273 height 64
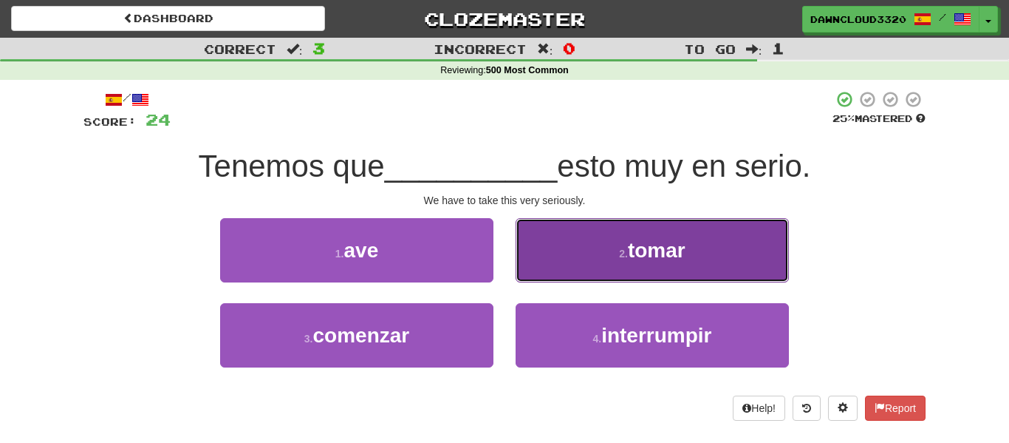
click at [615, 246] on button "2 . tomar" at bounding box center [652, 250] width 273 height 64
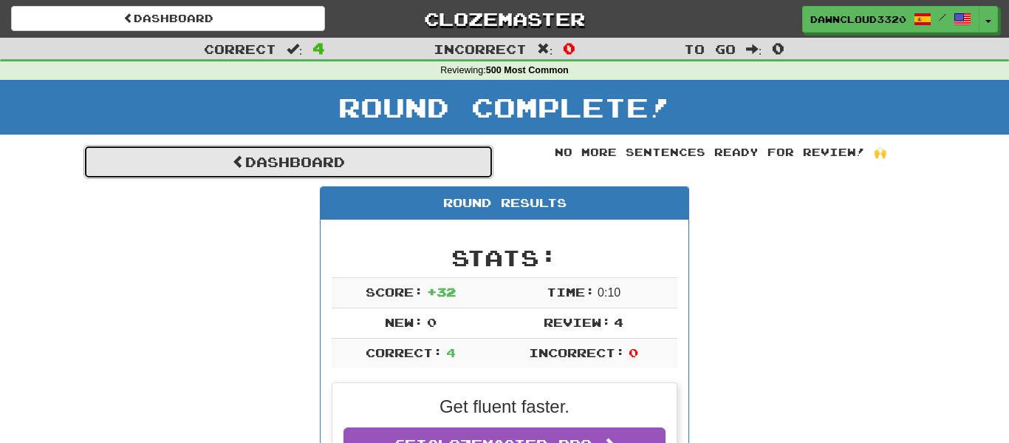
click at [378, 161] on link "Dashboard" at bounding box center [288, 162] width 410 height 34
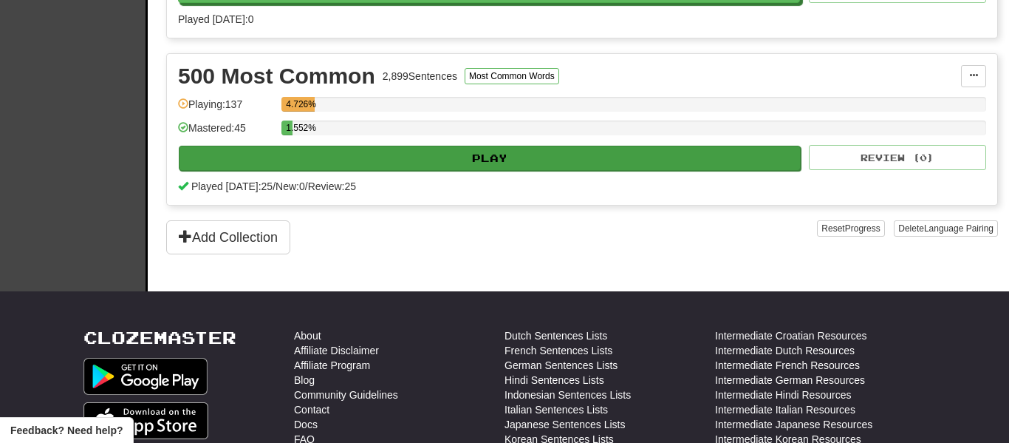
scroll to position [483, 0]
click at [470, 154] on button "Play" at bounding box center [490, 158] width 622 height 25
select select "**"
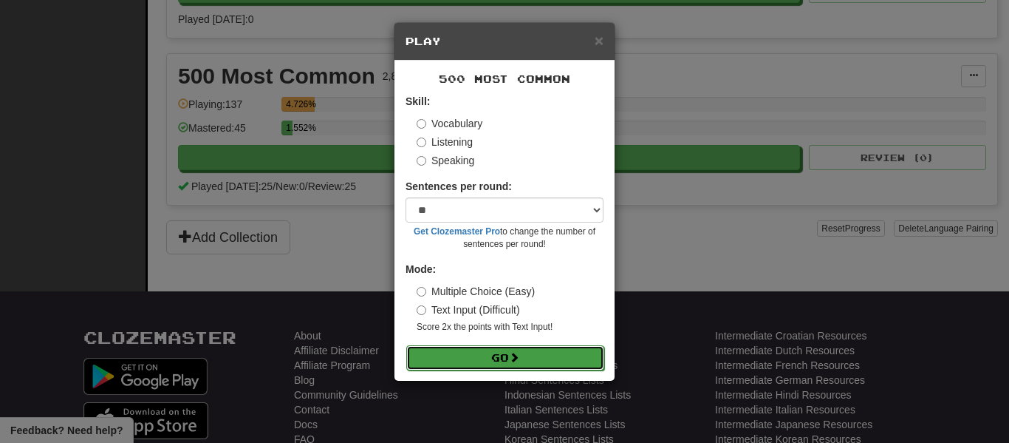
click at [488, 355] on button "Go" at bounding box center [505, 357] width 198 height 25
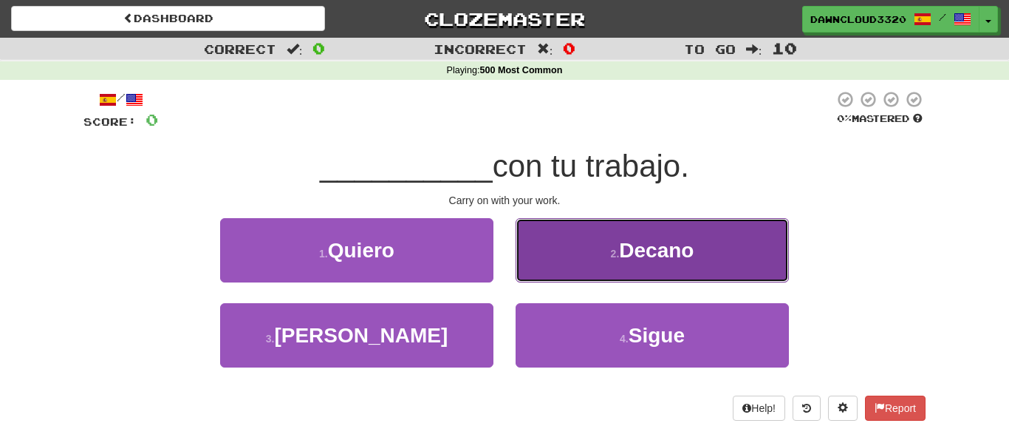
click at [622, 276] on button "2 . Decano" at bounding box center [652, 250] width 273 height 64
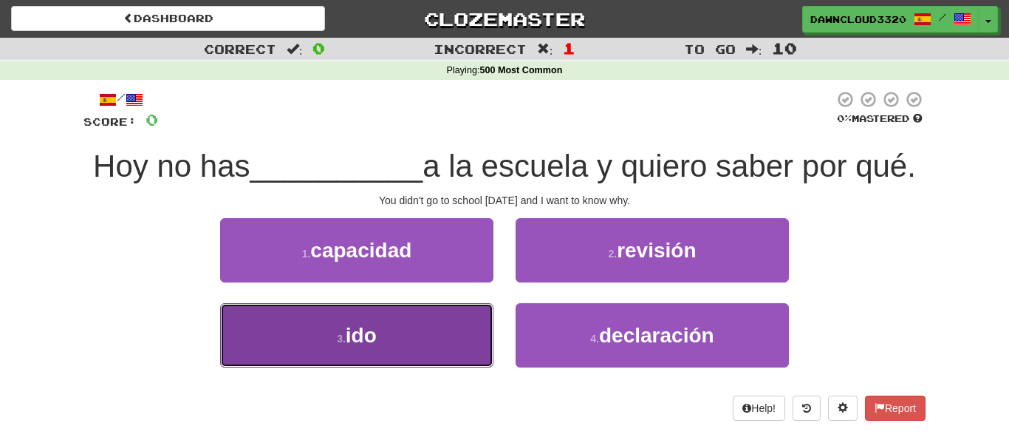
click at [440, 344] on button "3 . ido" at bounding box center [356, 335] width 273 height 64
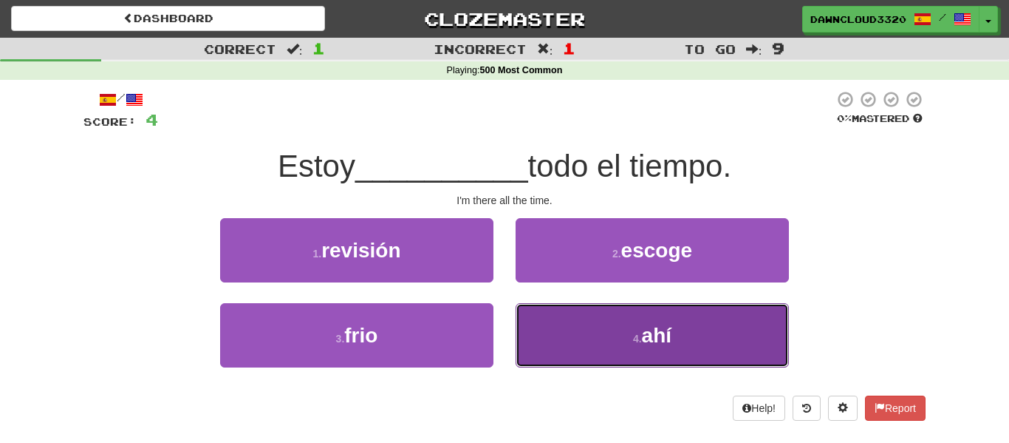
click at [560, 319] on button "4 . ahí" at bounding box center [652, 335] width 273 height 64
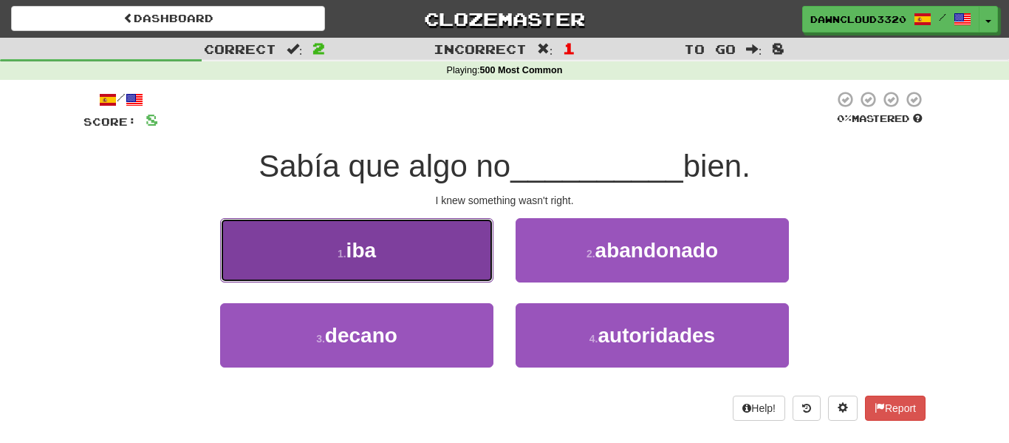
click at [450, 270] on button "1 . iba" at bounding box center [356, 250] width 273 height 64
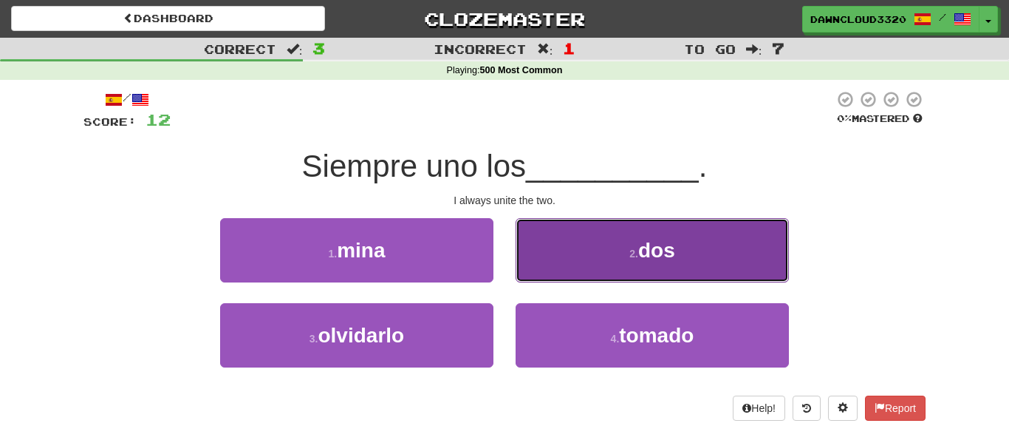
click at [675, 251] on span "dos" at bounding box center [656, 250] width 37 height 23
